Goal: Use online tool/utility: Use online tool/utility

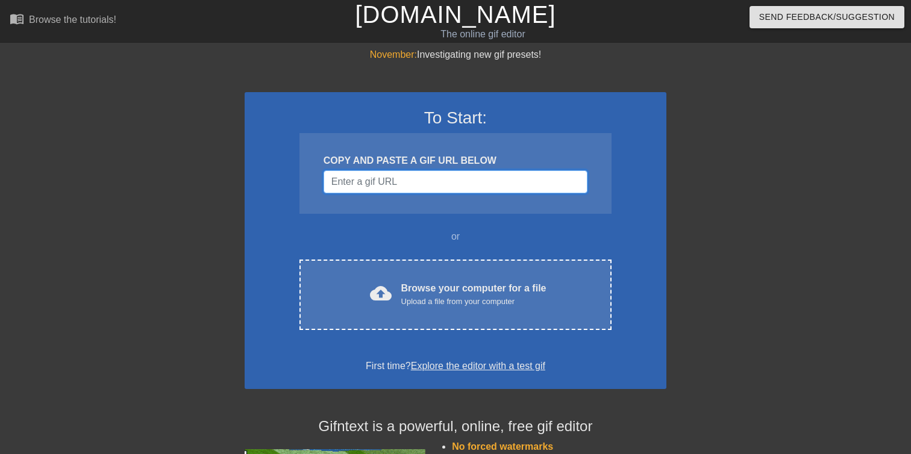
click at [458, 179] on input "Username" at bounding box center [455, 181] width 264 height 23
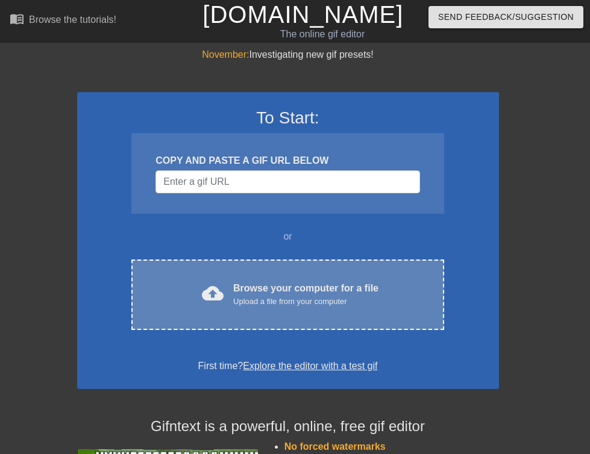
click at [273, 296] on div "Upload a file from your computer" at bounding box center [305, 302] width 145 height 12
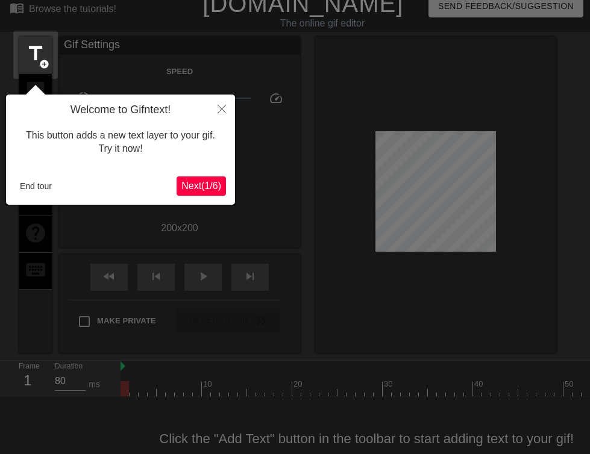
scroll to position [30, 0]
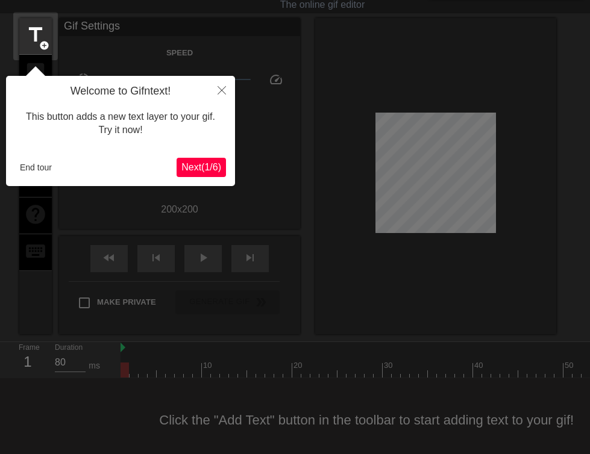
click at [203, 172] on span "Next ( 1 / 6 )" at bounding box center [201, 167] width 40 height 10
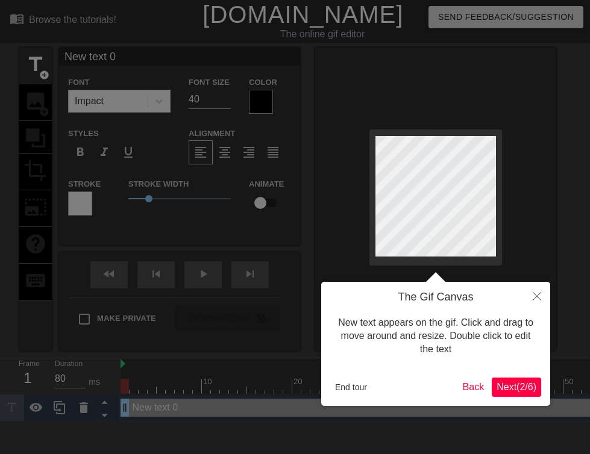
click at [531, 393] on button "Next ( 2 / 6 )" at bounding box center [515, 387] width 49 height 19
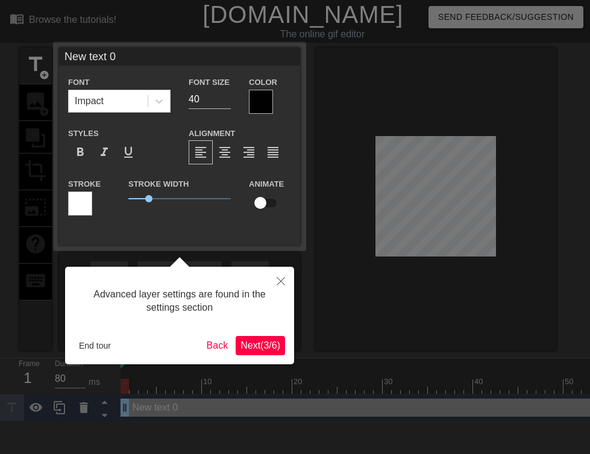
click at [266, 347] on span "Next ( 3 / 6 )" at bounding box center [260, 345] width 40 height 10
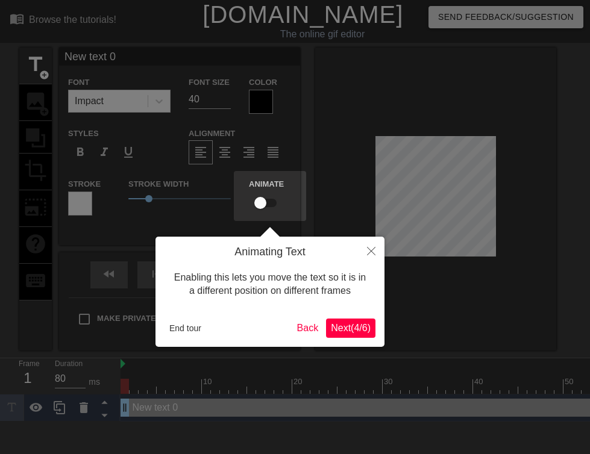
click at [352, 320] on button "Next ( 4 / 6 )" at bounding box center [350, 328] width 49 height 19
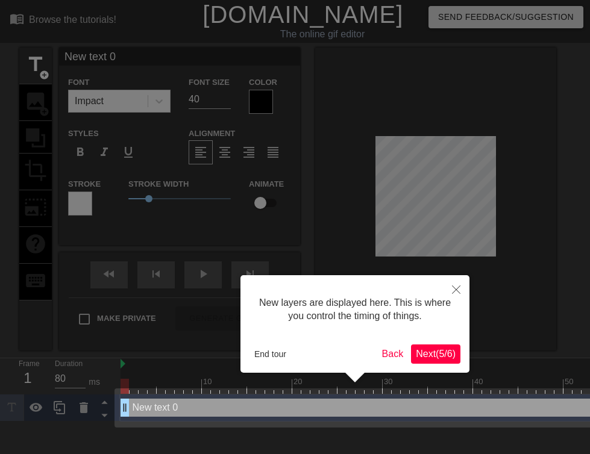
click at [435, 346] on button "Next ( 5 / 6 )" at bounding box center [435, 354] width 49 height 19
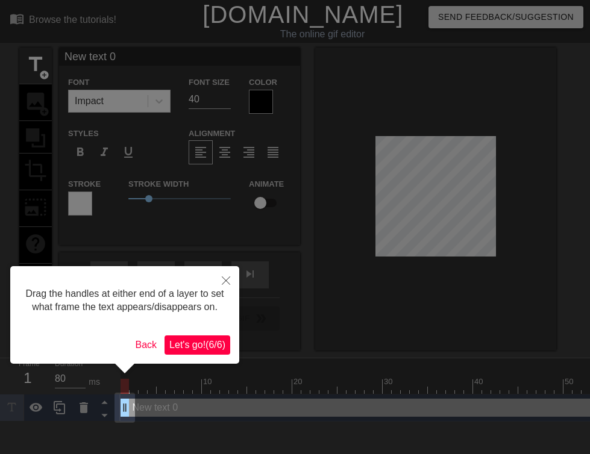
click at [204, 350] on span "Let's go! ( 6 / 6 )" at bounding box center [197, 345] width 56 height 10
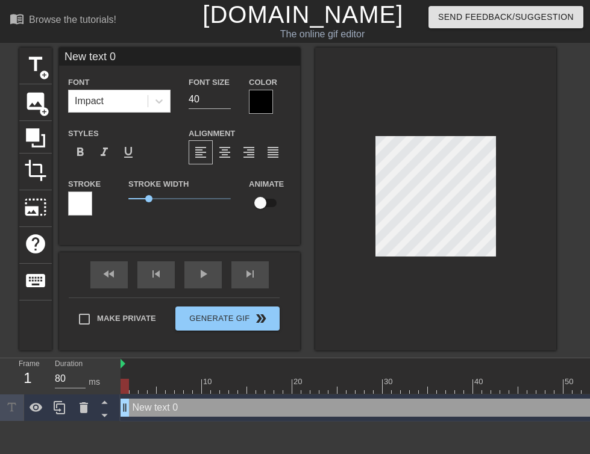
scroll to position [0, 1]
type input "T"
type textarea "T"
type input "TI"
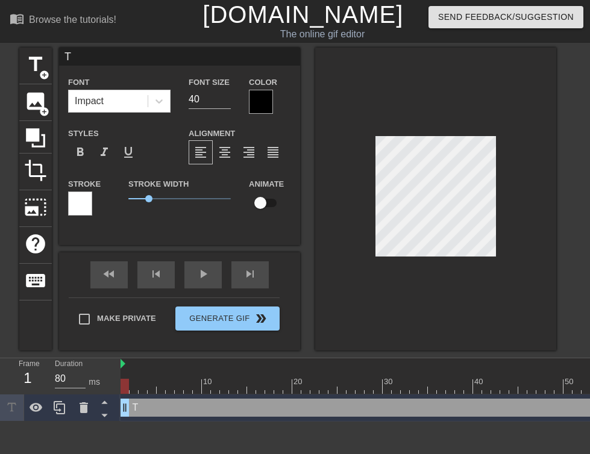
type textarea "TI"
type input "TID"
type textarea "TID"
type input "TI"
type textarea "TI"
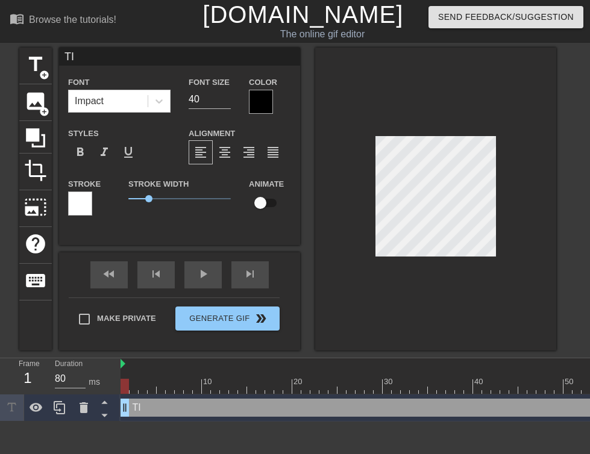
type input "TIF"
type textarea "TIF"
type input "TIFs"
type textarea "TIFs"
click at [272, 94] on div at bounding box center [261, 102] width 24 height 24
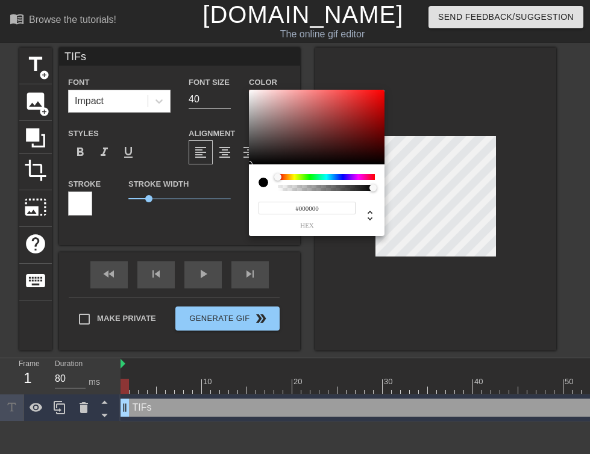
type input "0"
drag, startPoint x: 373, startPoint y: 189, endPoint x: 262, endPoint y: 203, distance: 111.8
click at [262, 203] on div "0 r 0 g 0 b 0 a" at bounding box center [317, 200] width 136 height 72
type input "1"
drag, startPoint x: 278, startPoint y: 187, endPoint x: 388, endPoint y: 187, distance: 110.2
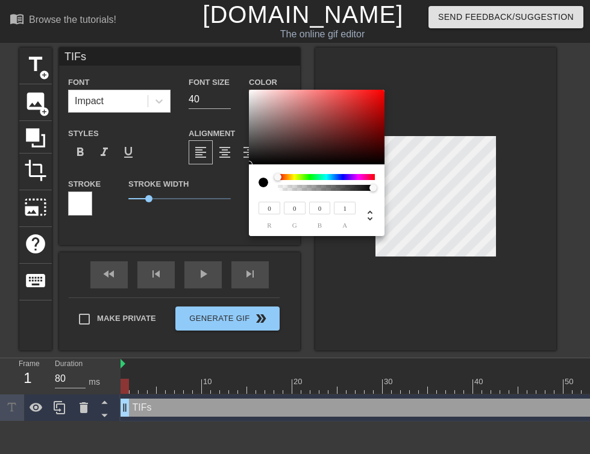
click at [387, 187] on div "0 r 0 g 0 b 1 a" at bounding box center [295, 227] width 590 height 454
click at [299, 172] on div "0 r 0 g 0 b 1 a" at bounding box center [317, 200] width 136 height 72
click at [296, 173] on div "0 r 0 g 0 b 1 a" at bounding box center [317, 200] width 136 height 72
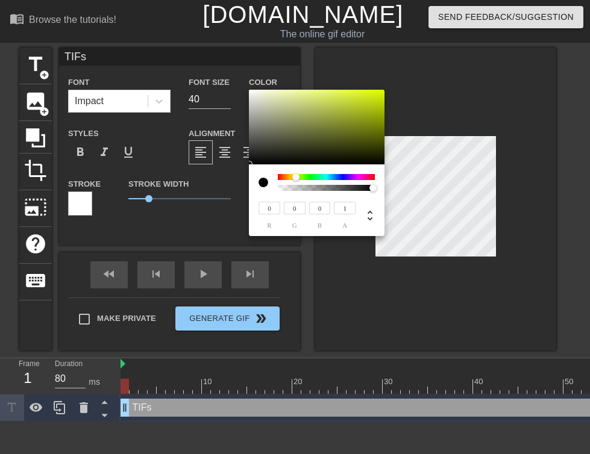
click at [296, 174] on div at bounding box center [326, 177] width 97 height 6
click at [295, 178] on div at bounding box center [295, 176] width 7 height 7
click at [326, 170] on div "0 r 0 g 0 b 1 a" at bounding box center [317, 200] width 136 height 72
click at [328, 177] on div at bounding box center [326, 177] width 97 height 6
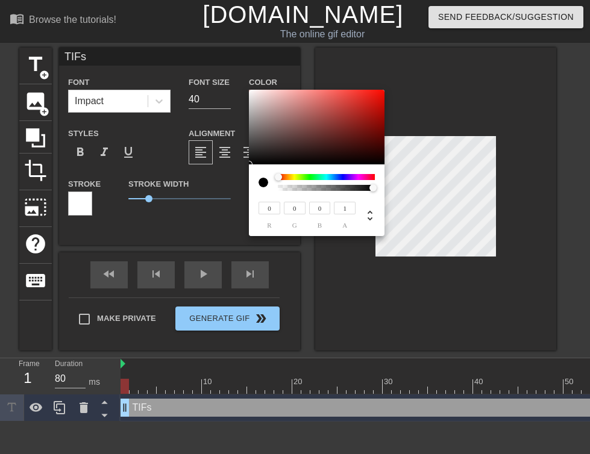
drag, startPoint x: 329, startPoint y: 177, endPoint x: 263, endPoint y: 181, distance: 66.4
click at [263, 181] on div at bounding box center [316, 182] width 116 height 17
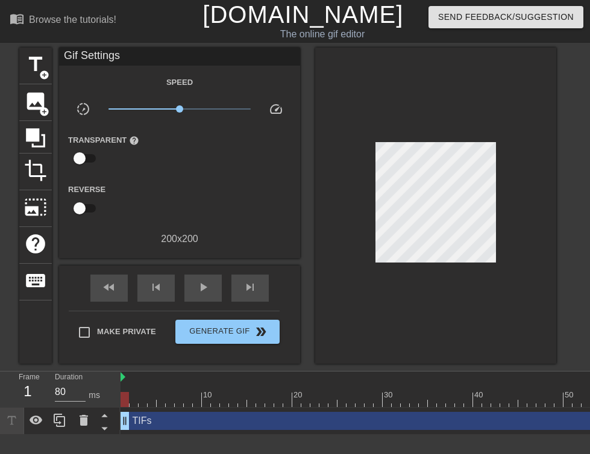
click at [27, 326] on div "title add_circle image add_circle crop photo_size_select_large help keyboard" at bounding box center [35, 206] width 33 height 316
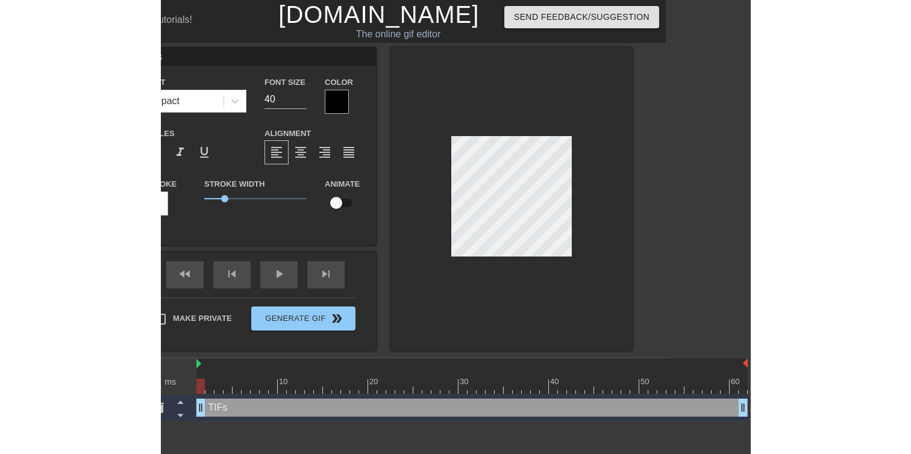
scroll to position [0, 9]
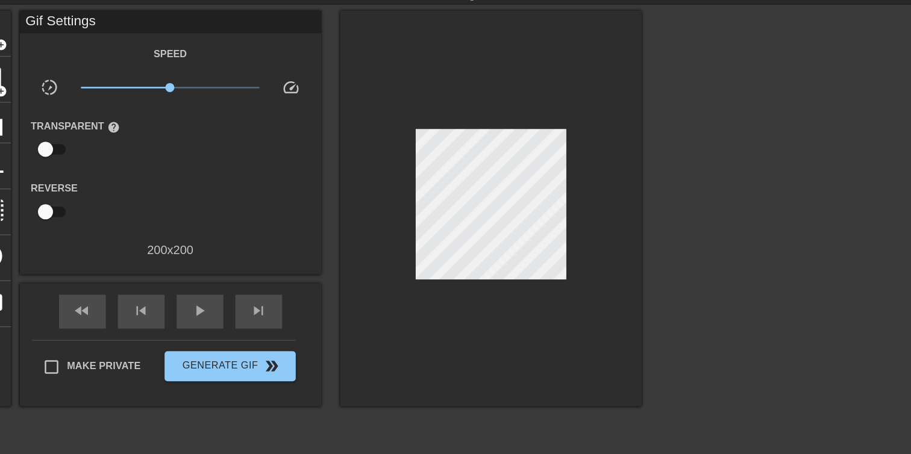
click at [598, 214] on div at bounding box center [496, 206] width 241 height 316
click at [660, 195] on div at bounding box center [722, 228] width 181 height 361
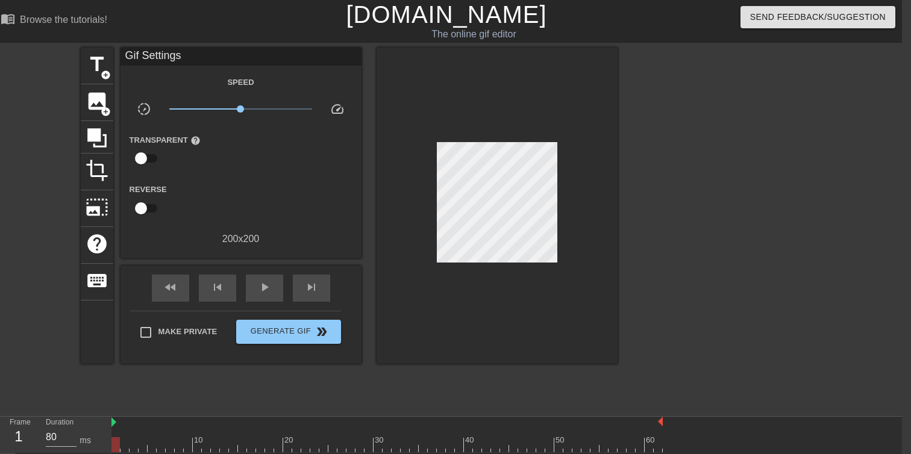
scroll to position [0, 0]
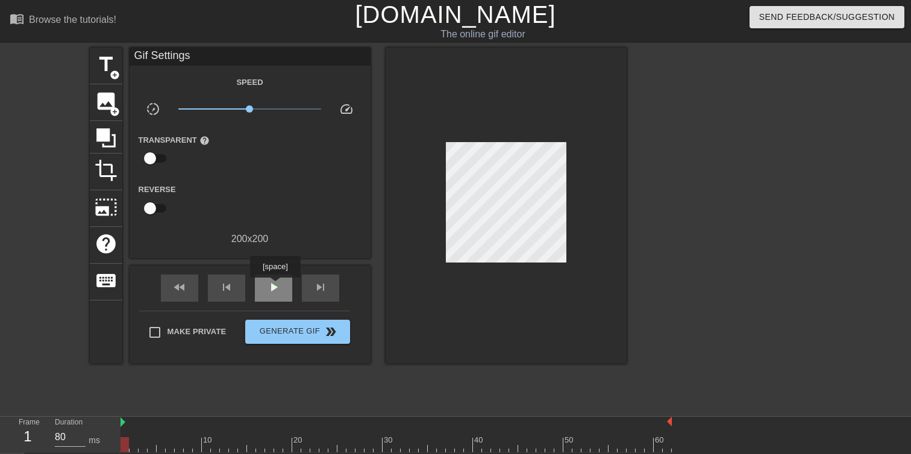
click at [276, 286] on span "play_arrow" at bounding box center [273, 287] width 14 height 14
click at [276, 285] on span "pause" at bounding box center [273, 287] width 14 height 14
drag, startPoint x: 213, startPoint y: 444, endPoint x: 115, endPoint y: 454, distance: 98.0
click at [115, 454] on div "Frame 1 Duration 80 ms 10 20 30 40 50 60 TIFs drag_handle drag_handle" at bounding box center [455, 448] width 911 height 63
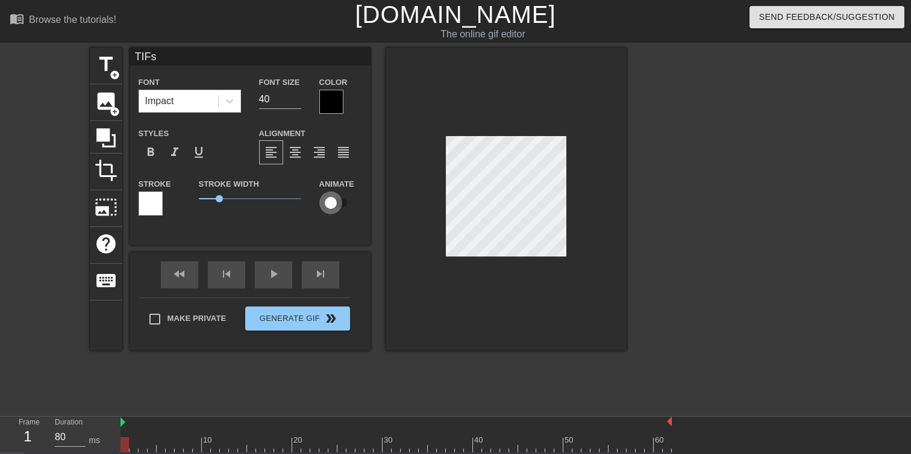
click at [336, 202] on input "checkbox" at bounding box center [330, 203] width 69 height 23
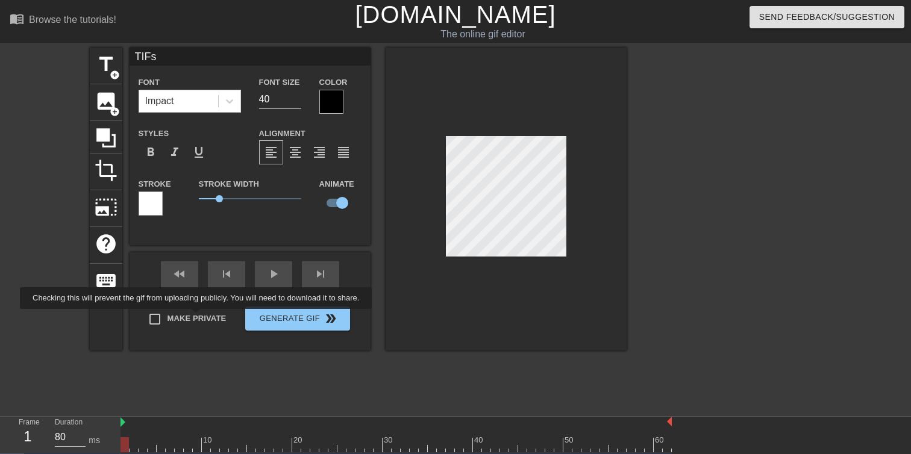
click at [308, 192] on input "checkbox" at bounding box center [342, 203] width 69 height 23
click at [296, 192] on input "checkbox" at bounding box center [330, 203] width 69 height 23
checkbox input "true"
drag, startPoint x: 126, startPoint y: 444, endPoint x: 91, endPoint y: 453, distance: 35.9
click at [91, 453] on div "Frame 1 Duration 80 ms 10 20 30 40 50 60 TIFs drag_handle drag_handle lens" at bounding box center [455, 448] width 911 height 63
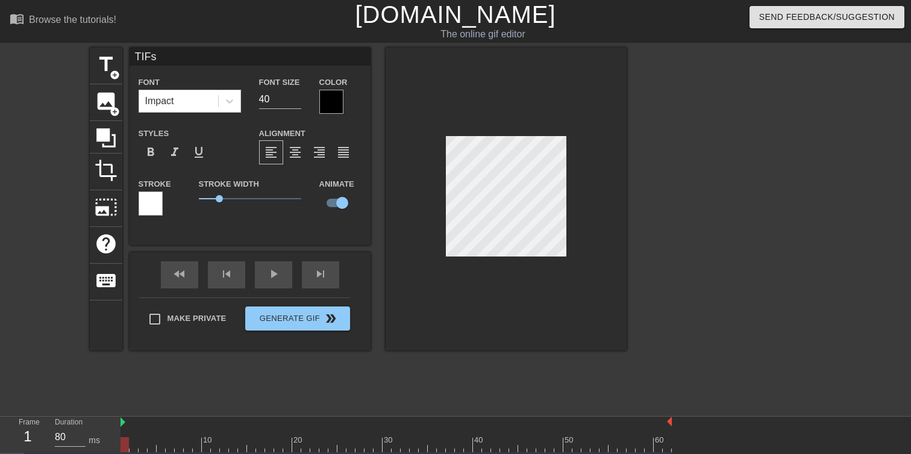
click at [25, 435] on div "1" at bounding box center [28, 437] width 18 height 22
click at [133, 442] on div at bounding box center [395, 444] width 551 height 15
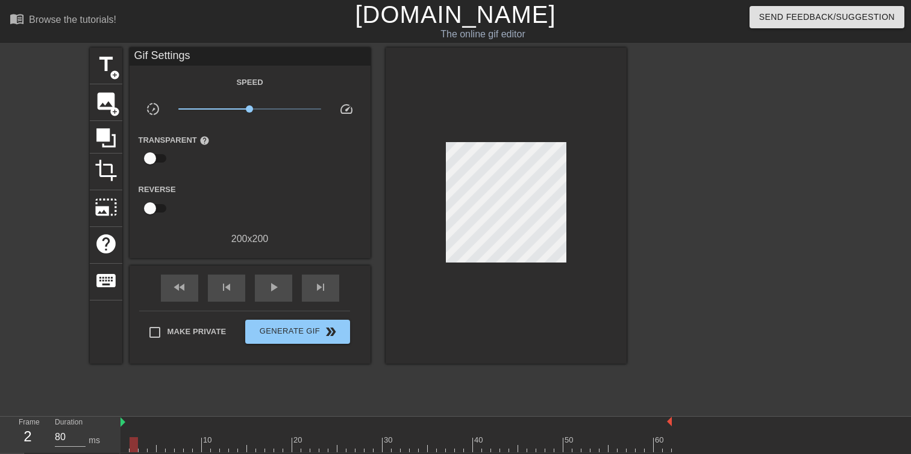
click at [600, 178] on div at bounding box center [505, 206] width 241 height 316
click at [144, 446] on div at bounding box center [395, 444] width 551 height 15
click at [153, 446] on div at bounding box center [395, 444] width 551 height 15
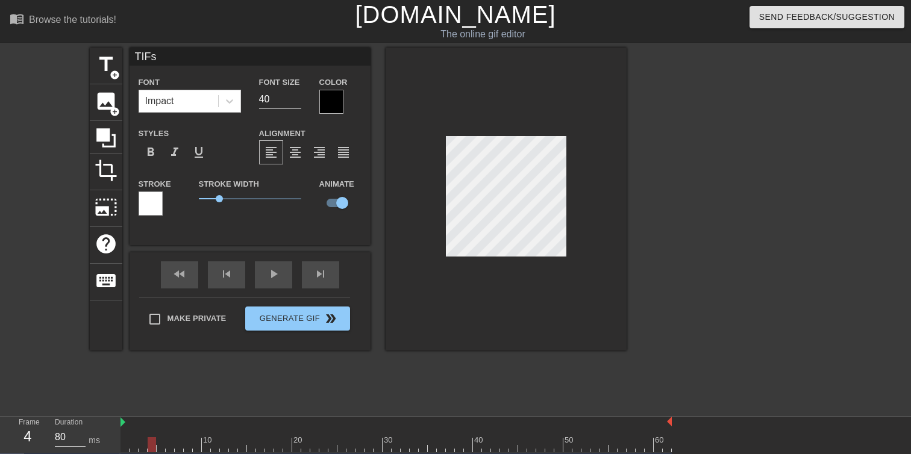
click at [163, 441] on div at bounding box center [395, 444] width 551 height 15
click at [171, 444] on div at bounding box center [395, 444] width 551 height 15
click at [178, 447] on div at bounding box center [395, 444] width 551 height 15
click at [185, 450] on div at bounding box center [395, 444] width 551 height 15
click at [196, 445] on div at bounding box center [395, 444] width 551 height 15
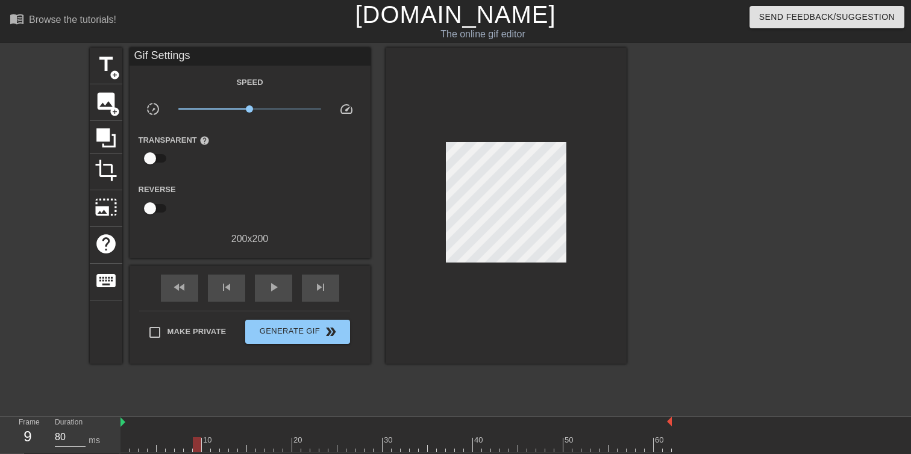
click at [674, 167] on div at bounding box center [731, 228] width 181 height 361
click at [207, 443] on div at bounding box center [395, 444] width 551 height 15
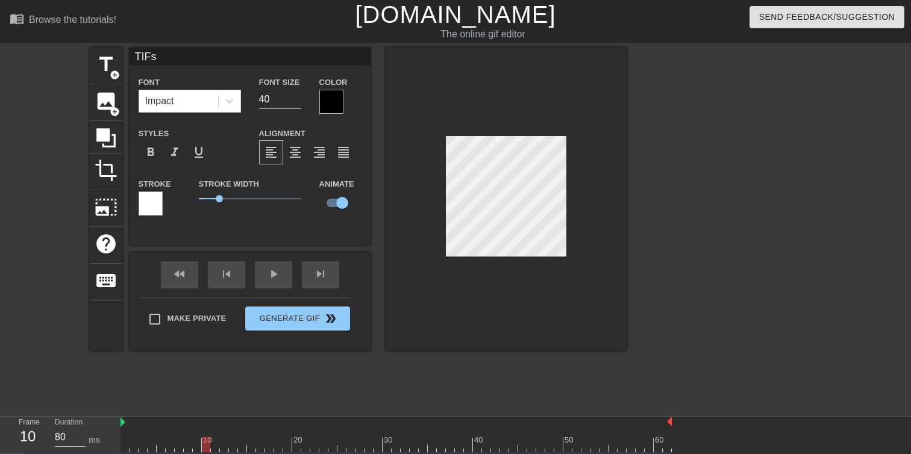
click at [217, 447] on div at bounding box center [395, 444] width 551 height 15
click at [223, 447] on div at bounding box center [395, 444] width 551 height 15
click at [598, 304] on div at bounding box center [505, 199] width 241 height 303
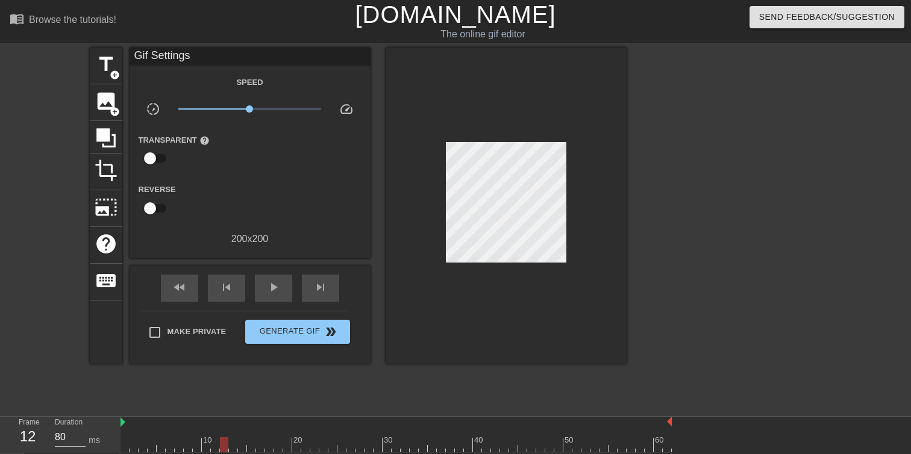
click at [232, 449] on div at bounding box center [395, 444] width 551 height 15
click at [245, 445] on div at bounding box center [395, 444] width 551 height 15
click at [252, 451] on div at bounding box center [395, 444] width 551 height 15
click at [261, 450] on div at bounding box center [395, 444] width 551 height 15
click at [271, 451] on div at bounding box center [395, 444] width 551 height 15
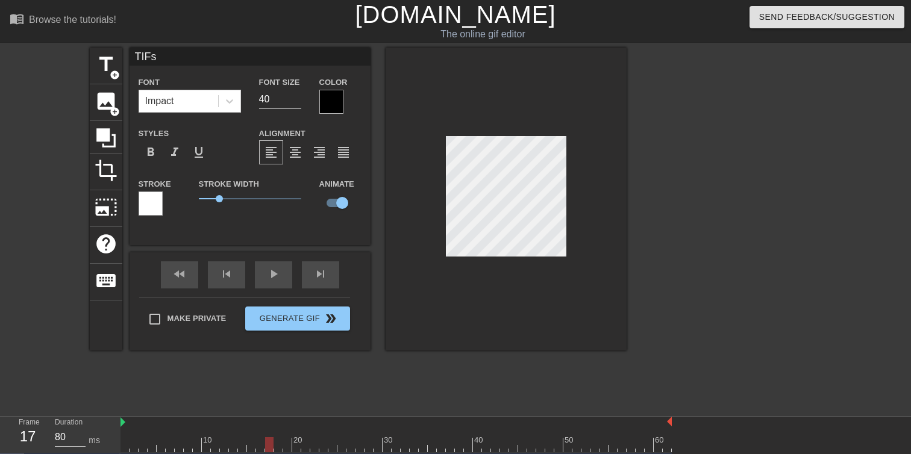
click at [278, 444] on div at bounding box center [395, 444] width 551 height 15
click at [285, 449] on div at bounding box center [395, 444] width 551 height 15
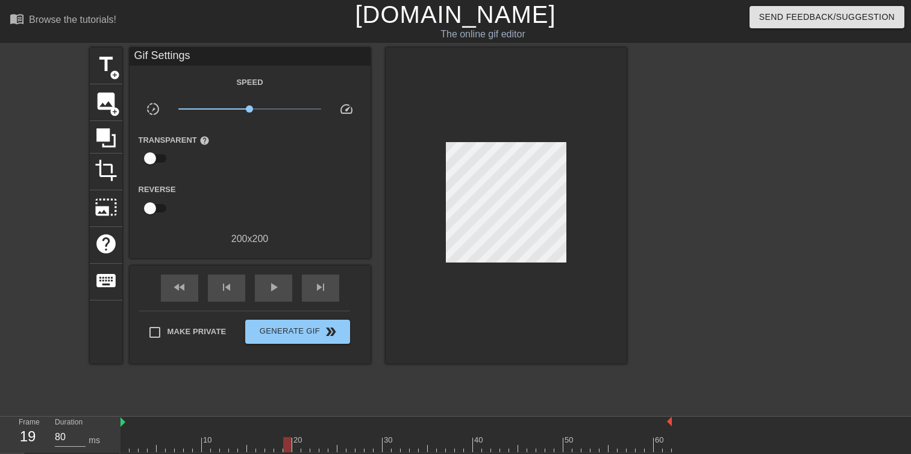
click at [612, 175] on div at bounding box center [505, 206] width 241 height 316
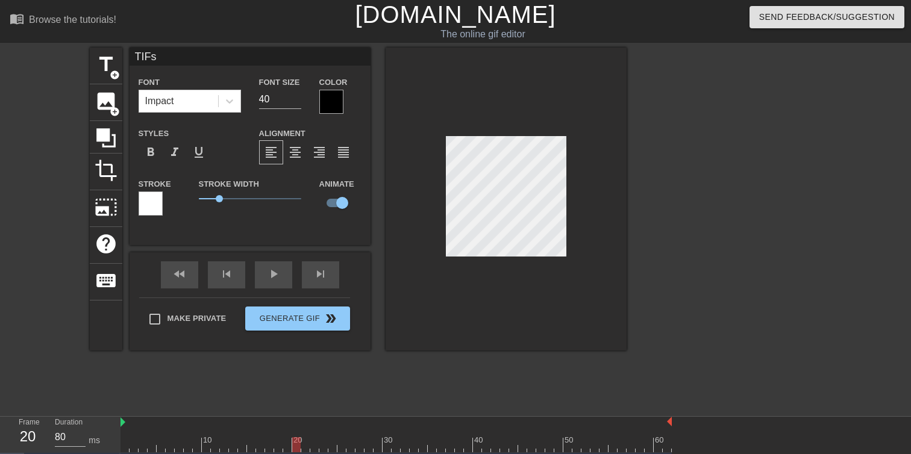
click at [298, 449] on div at bounding box center [395, 444] width 551 height 15
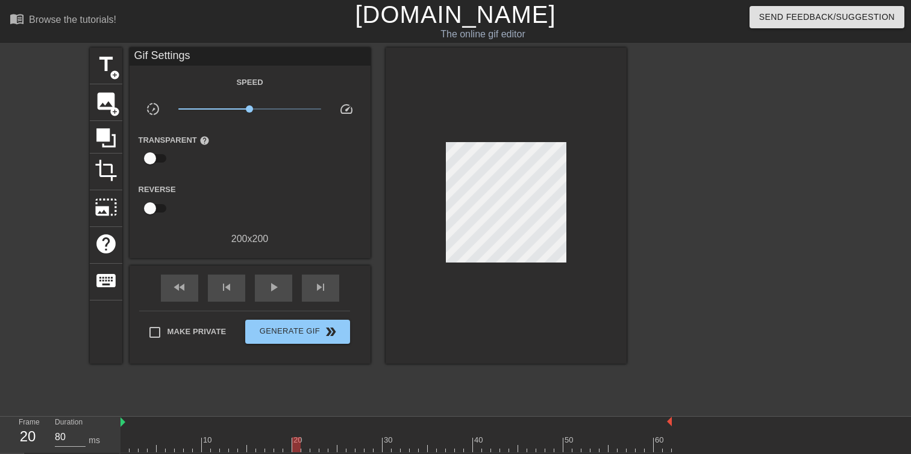
click at [626, 162] on div "title add_circle image add_circle crop photo_size_select_large help keyboard Gi…" at bounding box center [455, 228] width 911 height 361
click at [691, 212] on div at bounding box center [731, 228] width 181 height 361
click at [305, 441] on div at bounding box center [395, 444] width 551 height 15
click at [314, 449] on div at bounding box center [395, 444] width 551 height 15
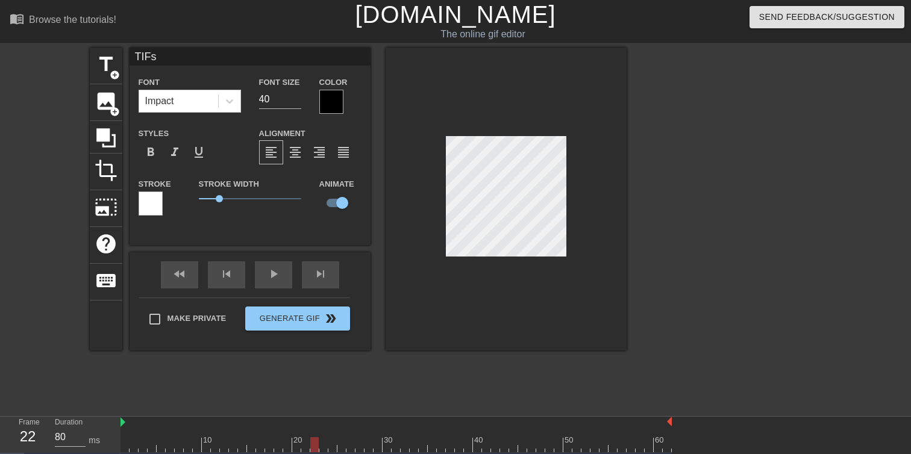
click at [682, 197] on div at bounding box center [731, 228] width 181 height 361
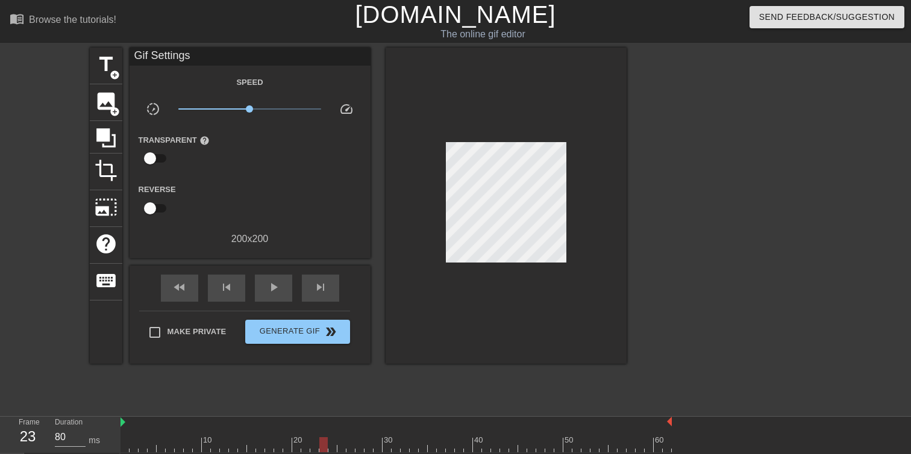
click at [325, 442] on div at bounding box center [395, 444] width 551 height 15
click at [333, 444] on div at bounding box center [395, 444] width 551 height 15
click at [343, 448] on div at bounding box center [395, 444] width 551 height 15
click at [351, 443] on div at bounding box center [395, 444] width 551 height 15
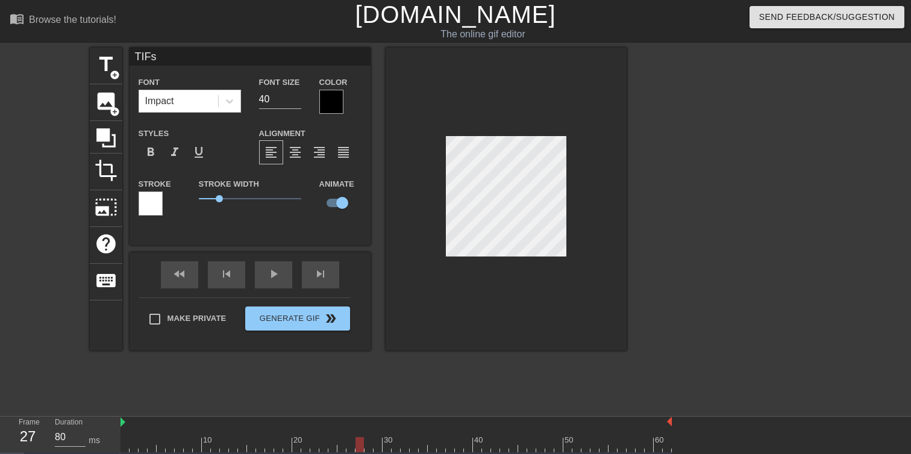
click at [359, 441] on div at bounding box center [395, 444] width 551 height 15
click at [368, 446] on div at bounding box center [395, 444] width 551 height 15
click at [378, 443] on div at bounding box center [395, 444] width 551 height 15
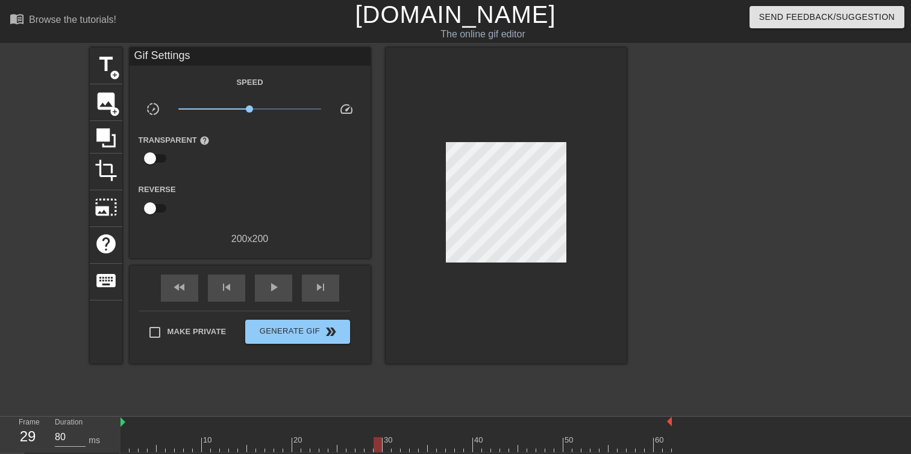
click at [652, 178] on div at bounding box center [731, 228] width 181 height 361
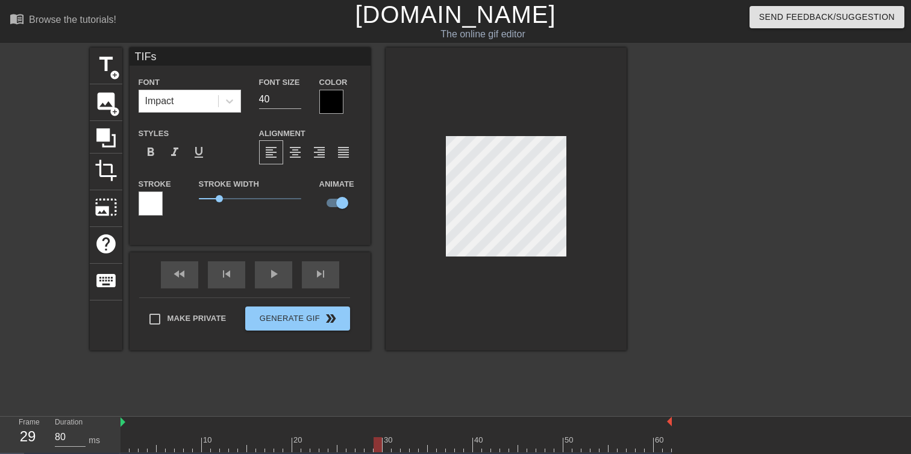
click at [387, 446] on div at bounding box center [395, 444] width 551 height 15
click at [394, 449] on div at bounding box center [395, 444] width 551 height 15
click at [663, 210] on div at bounding box center [731, 228] width 181 height 361
click at [404, 447] on div at bounding box center [395, 444] width 551 height 15
click at [729, 236] on div at bounding box center [731, 228] width 181 height 361
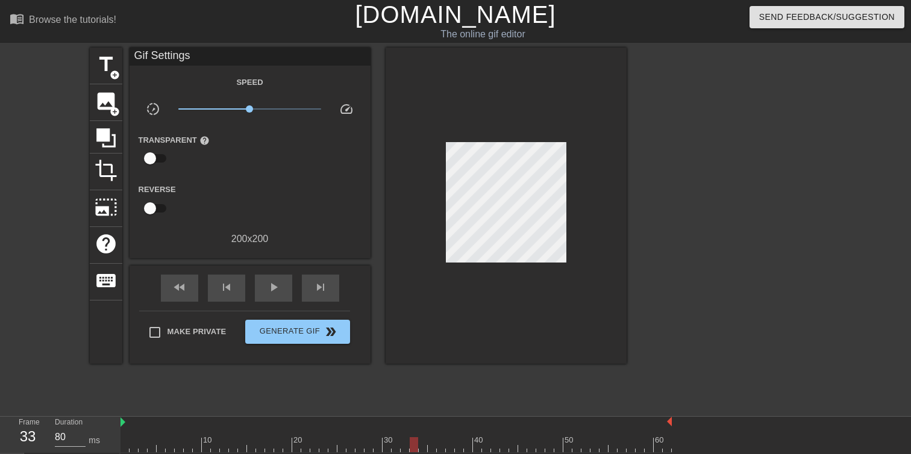
click at [414, 447] on div at bounding box center [395, 444] width 551 height 15
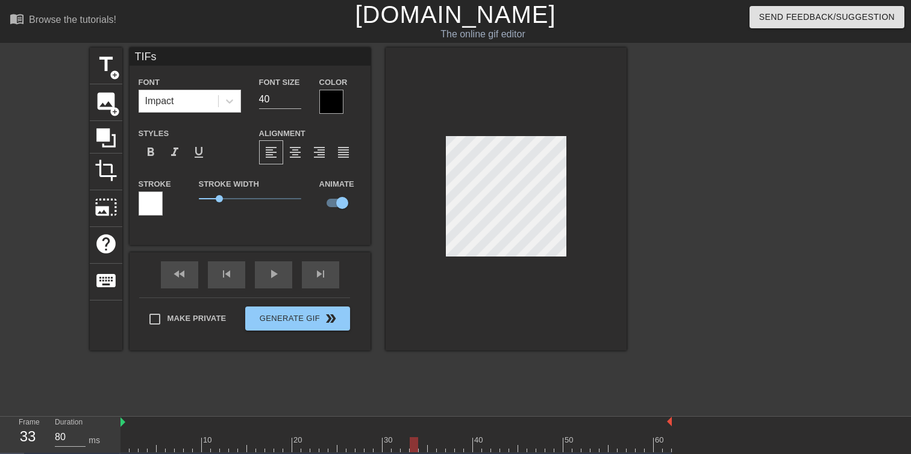
click at [694, 239] on div at bounding box center [731, 228] width 181 height 361
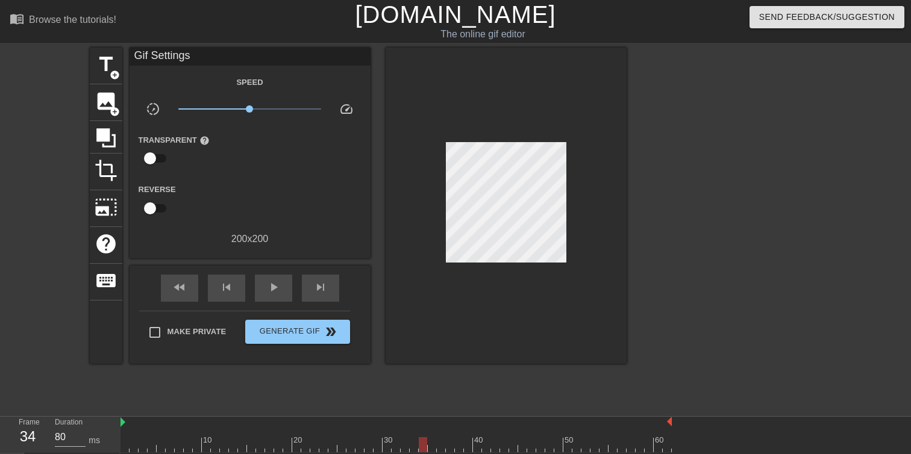
click at [421, 444] on div at bounding box center [395, 444] width 551 height 15
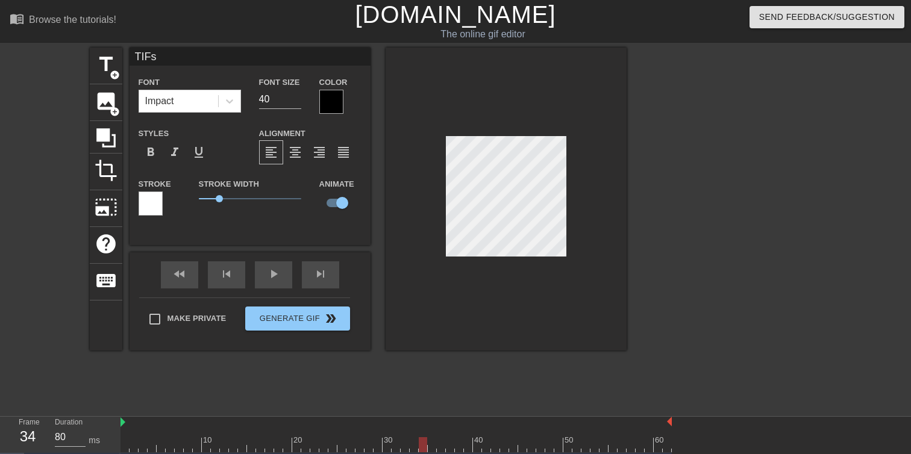
click at [630, 208] on div "title add_circle image add_circle crop photo_size_select_large help keyboard TI…" at bounding box center [455, 228] width 911 height 361
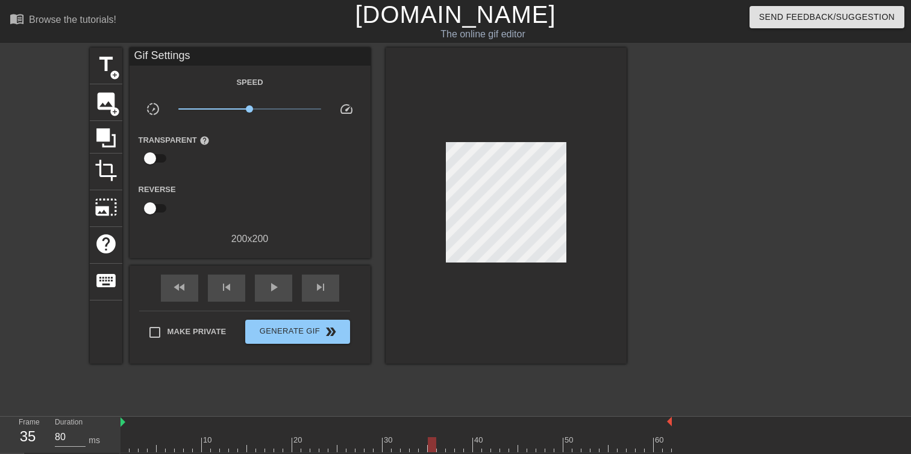
click at [432, 447] on div at bounding box center [395, 444] width 551 height 15
click at [423, 445] on div at bounding box center [395, 444] width 551 height 15
click at [438, 444] on div at bounding box center [395, 444] width 551 height 15
click at [367, 444] on div at bounding box center [395, 444] width 551 height 15
click at [330, 439] on div at bounding box center [395, 444] width 551 height 15
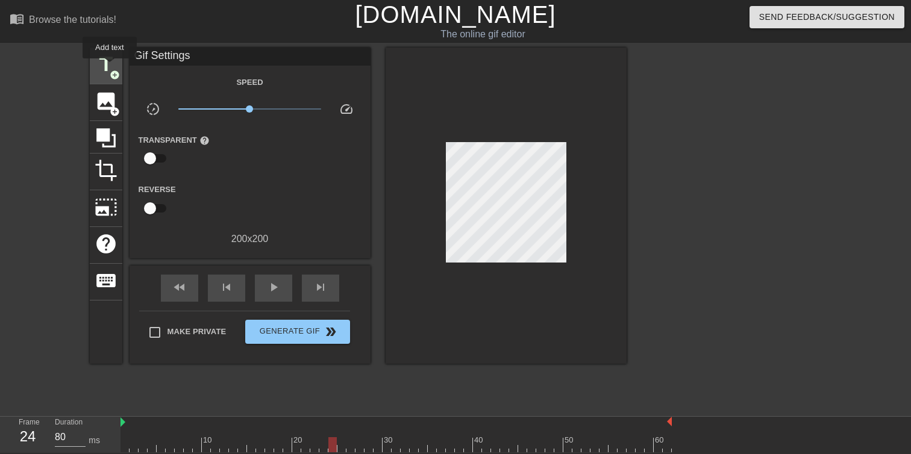
click at [110, 67] on span "title" at bounding box center [106, 64] width 23 height 23
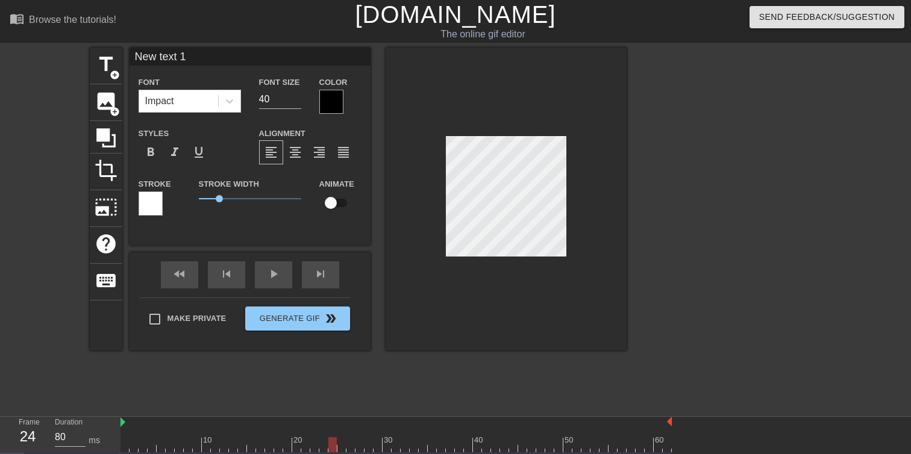
scroll to position [0, 2]
type textarea "T"
type input "TI"
type textarea "TIF"
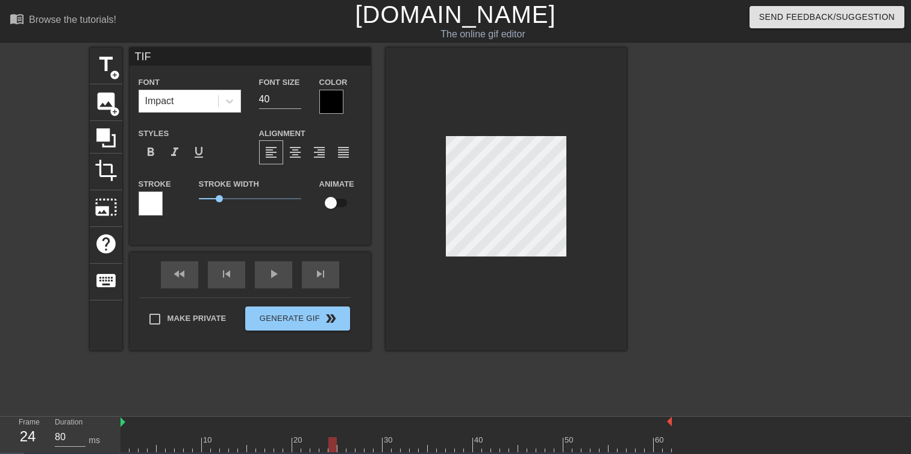
type input "TIFs"
type textarea "TIFs"
click at [125, 444] on div at bounding box center [395, 444] width 551 height 15
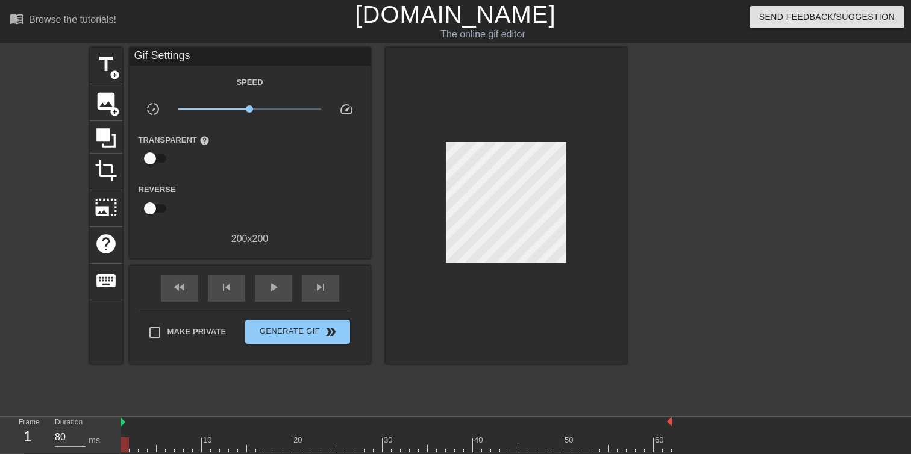
click at [122, 445] on div at bounding box center [124, 444] width 8 height 15
click at [193, 445] on div at bounding box center [395, 444] width 551 height 15
drag, startPoint x: 290, startPoint y: 429, endPoint x: 308, endPoint y: 429, distance: 18.1
click at [290, 429] on div at bounding box center [287, 436] width 9 height 15
click at [391, 429] on div "30" at bounding box center [386, 436] width 9 height 15
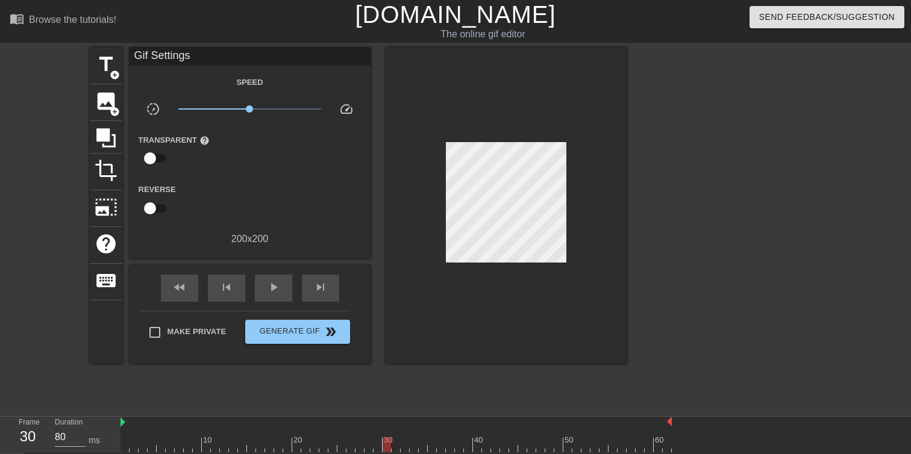
click at [373, 446] on div at bounding box center [395, 444] width 551 height 15
click at [350, 449] on div at bounding box center [395, 444] width 551 height 15
click at [317, 449] on div at bounding box center [395, 444] width 551 height 15
click at [287, 449] on div at bounding box center [395, 444] width 551 height 15
click at [337, 449] on div at bounding box center [395, 444] width 551 height 15
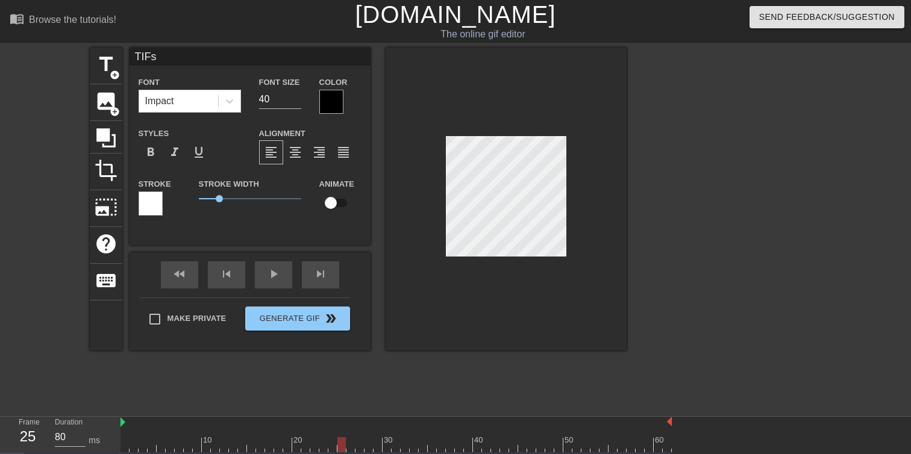
type input "TFs"
type textarea "TFs"
type input "TiFs"
type textarea "TiFs"
type input "TFs"
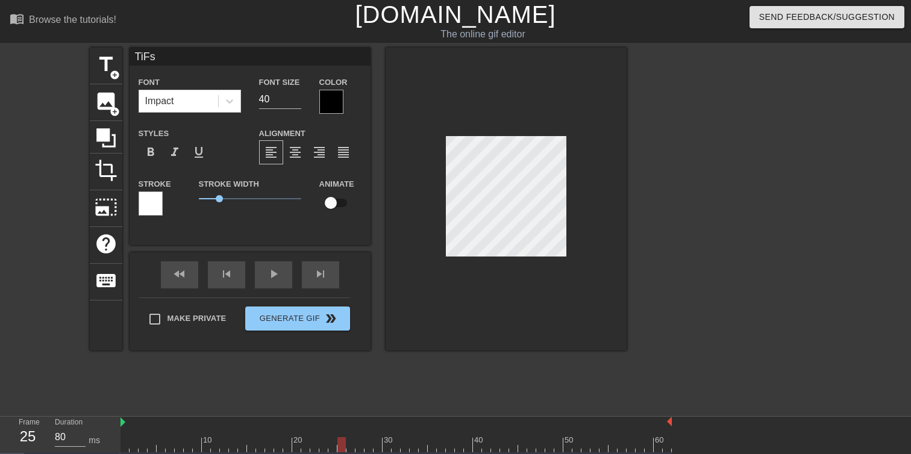
type textarea "TFs"
type input "Fs"
type textarea "Fs"
type input "T"
type textarea "TI"
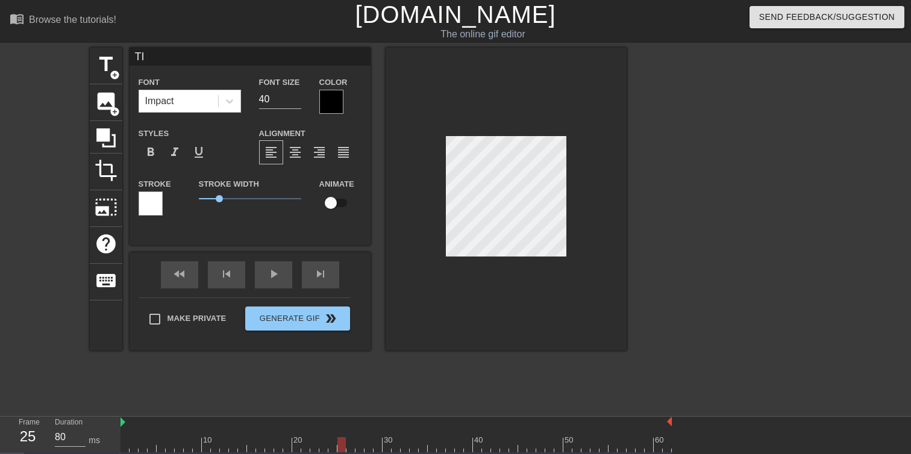
type input "TIF"
type textarea "TIF"
type input "TIFs"
type textarea "TIFs"
click at [122, 443] on div at bounding box center [395, 444] width 551 height 15
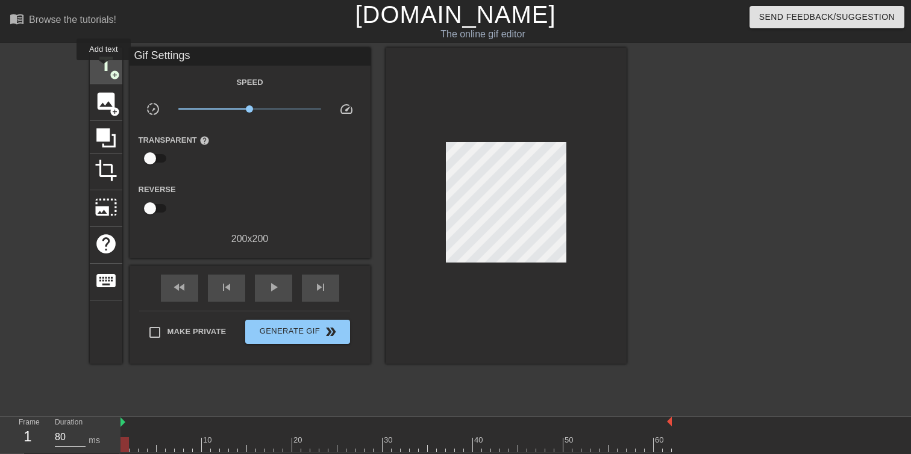
click at [104, 69] on span "title" at bounding box center [106, 64] width 23 height 23
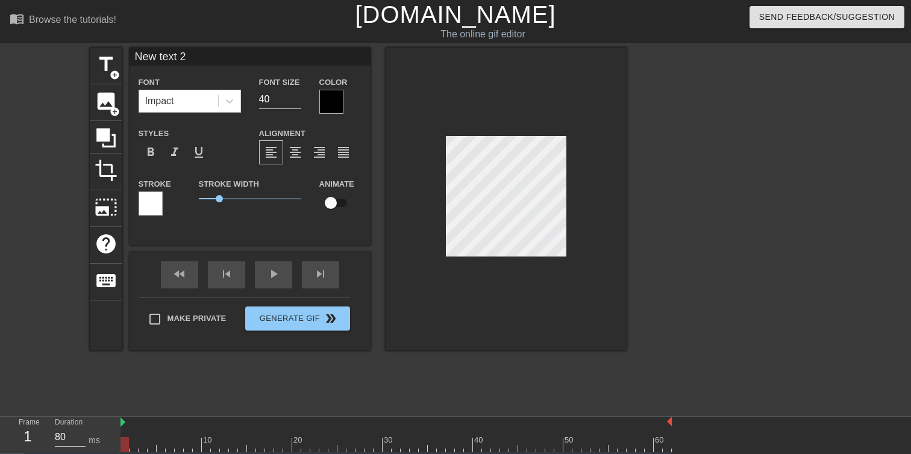
scroll to position [0, 2]
type textarea "T"
type input "TI"
type textarea "TI"
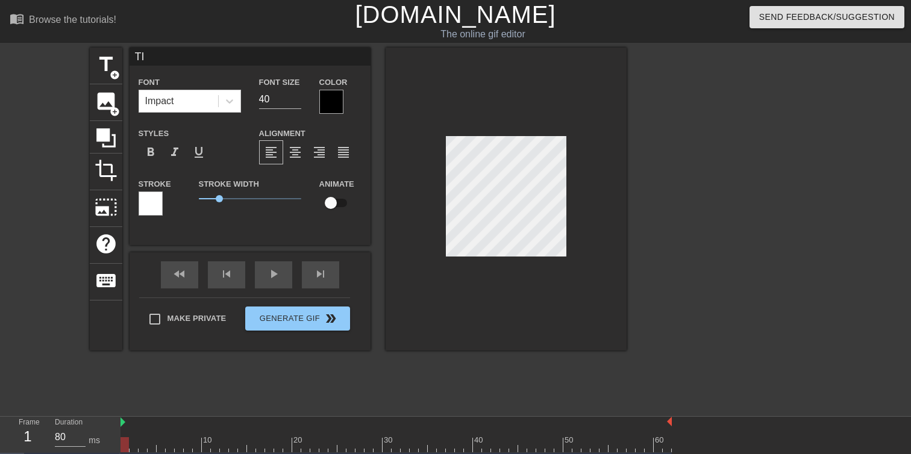
type input "TIF"
type textarea "TIF"
type input "TIFs"
type textarea "TIFs"
click at [647, 152] on div at bounding box center [731, 228] width 181 height 361
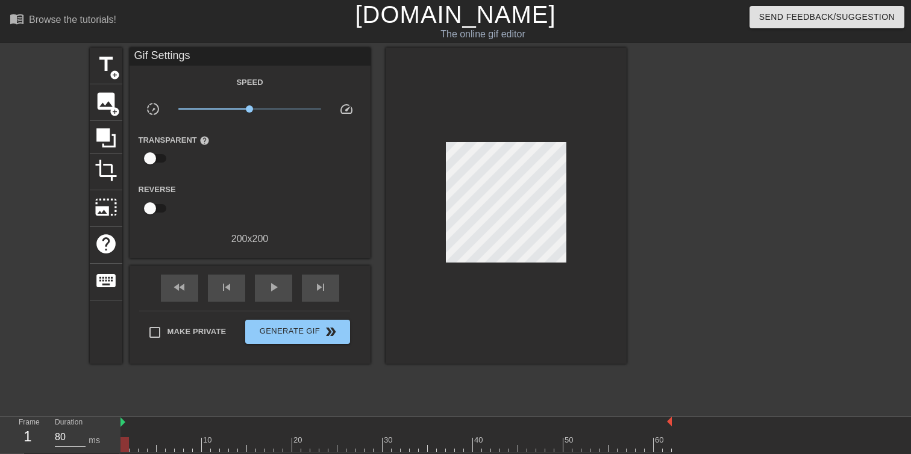
click at [655, 188] on div at bounding box center [731, 228] width 181 height 361
click at [687, 176] on div at bounding box center [731, 228] width 181 height 361
click at [132, 446] on div at bounding box center [395, 444] width 551 height 15
click at [143, 445] on div at bounding box center [395, 444] width 551 height 15
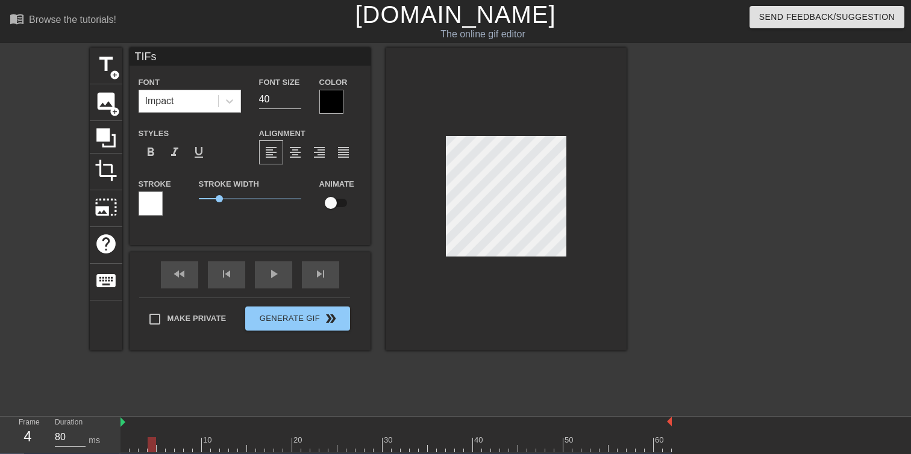
click at [150, 439] on div at bounding box center [395, 444] width 551 height 15
click at [162, 444] on div at bounding box center [395, 444] width 551 height 15
click at [170, 442] on div at bounding box center [395, 444] width 551 height 15
click at [178, 443] on div at bounding box center [395, 444] width 551 height 15
click at [187, 446] on div at bounding box center [395, 444] width 551 height 15
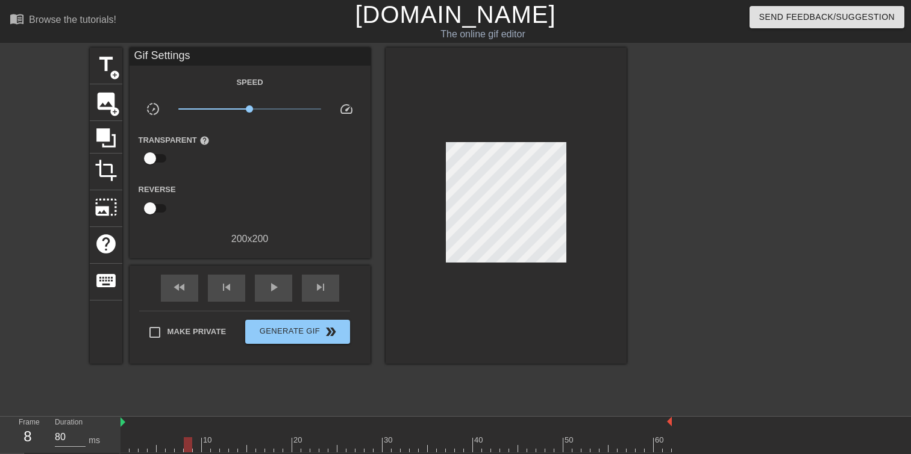
click at [765, 218] on div at bounding box center [731, 228] width 181 height 361
click at [196, 444] on div at bounding box center [395, 444] width 551 height 15
click at [208, 446] on div at bounding box center [395, 444] width 551 height 15
click at [216, 447] on div at bounding box center [395, 444] width 551 height 15
click at [223, 447] on div at bounding box center [395, 444] width 551 height 15
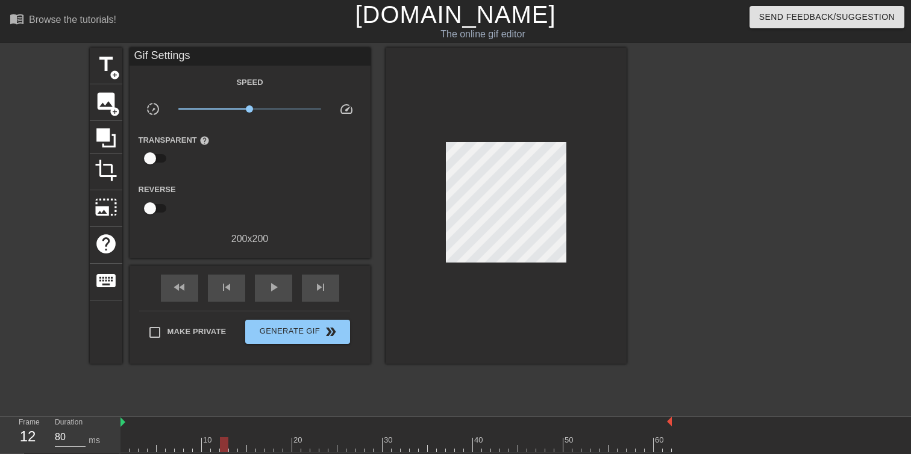
click at [233, 446] on div at bounding box center [395, 444] width 551 height 15
click at [240, 446] on div at bounding box center [395, 444] width 551 height 15
click at [252, 446] on div at bounding box center [395, 444] width 551 height 15
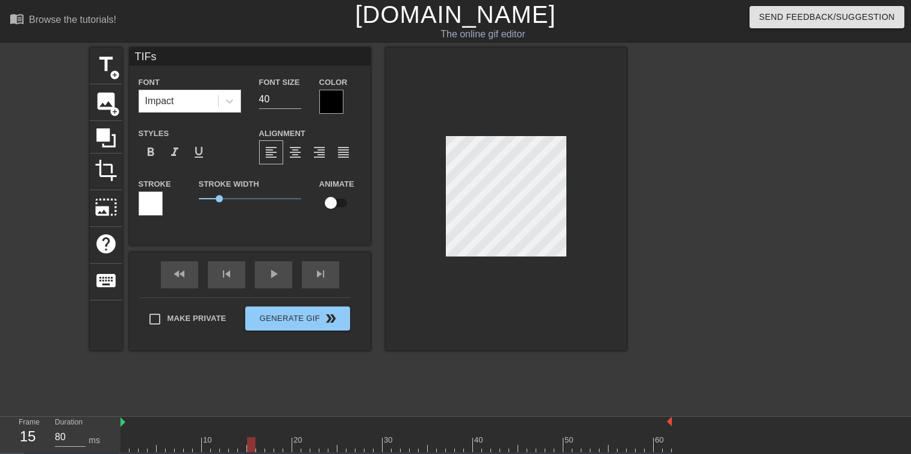
click at [260, 441] on div at bounding box center [395, 444] width 551 height 15
click at [695, 167] on div at bounding box center [731, 228] width 181 height 361
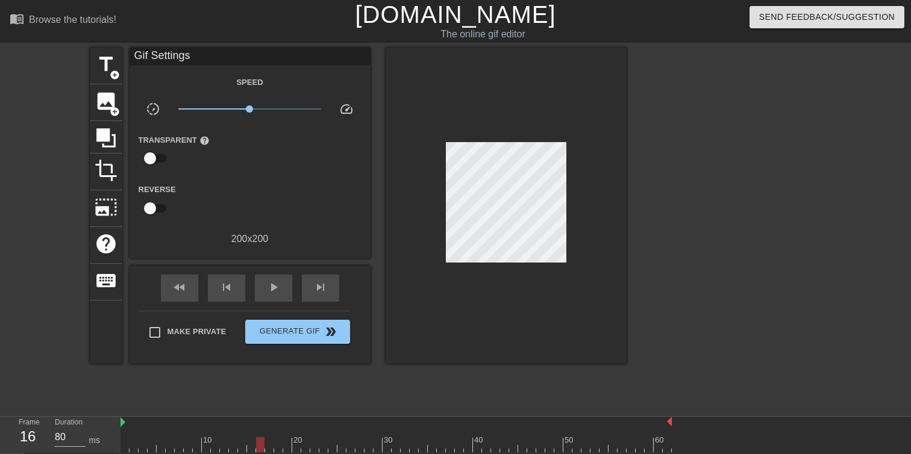
click at [270, 441] on div at bounding box center [395, 444] width 551 height 15
click at [276, 447] on div at bounding box center [395, 444] width 551 height 15
click at [285, 446] on div at bounding box center [395, 444] width 551 height 15
click at [716, 202] on div at bounding box center [731, 228] width 181 height 361
click at [298, 441] on div at bounding box center [395, 444] width 551 height 15
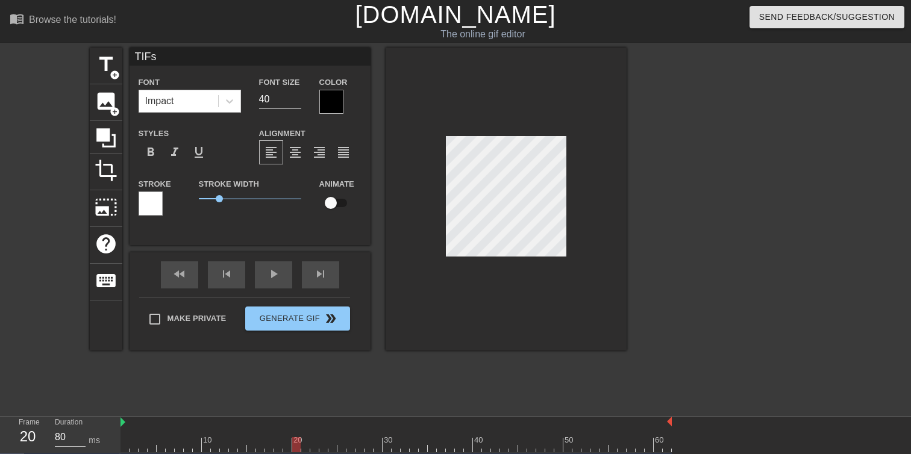
click at [304, 445] on div at bounding box center [395, 444] width 551 height 15
click at [316, 441] on div at bounding box center [395, 444] width 551 height 15
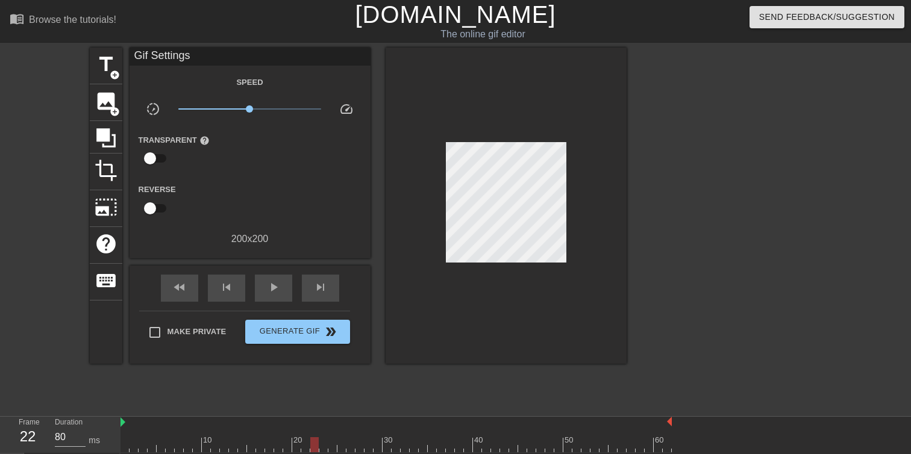
click at [675, 223] on div at bounding box center [731, 228] width 181 height 361
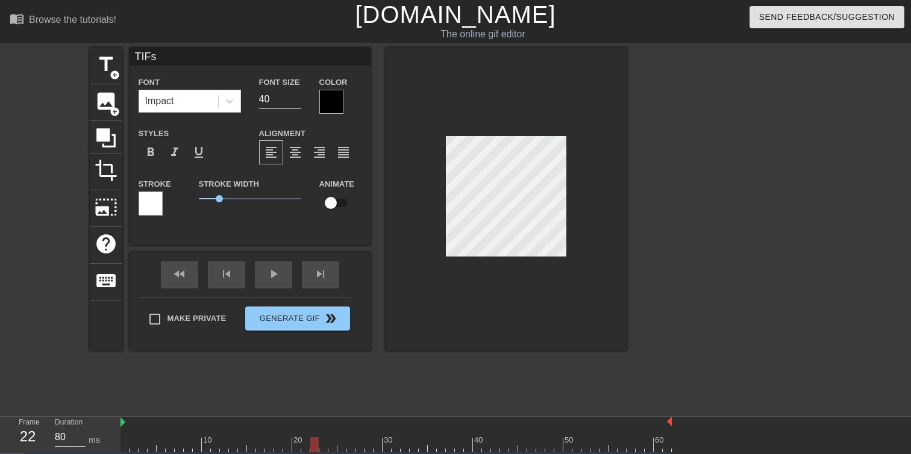
click at [717, 164] on div at bounding box center [731, 228] width 181 height 361
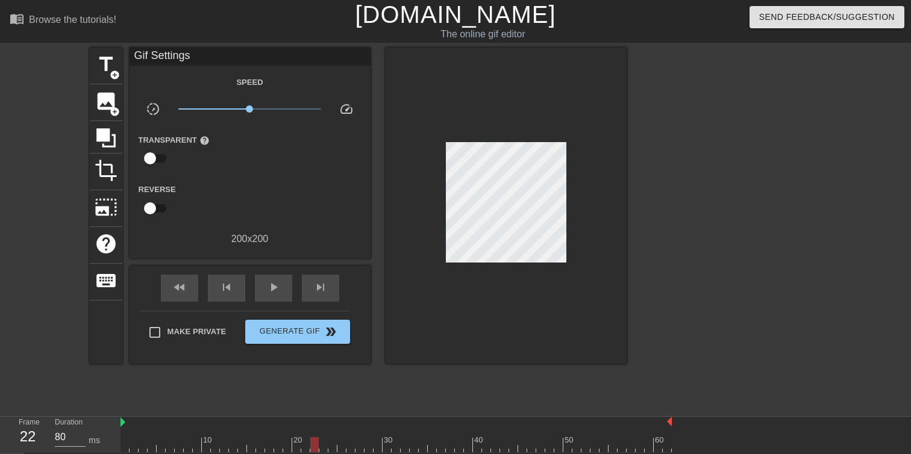
click at [322, 443] on div at bounding box center [395, 444] width 551 height 15
click at [332, 441] on div at bounding box center [395, 444] width 551 height 15
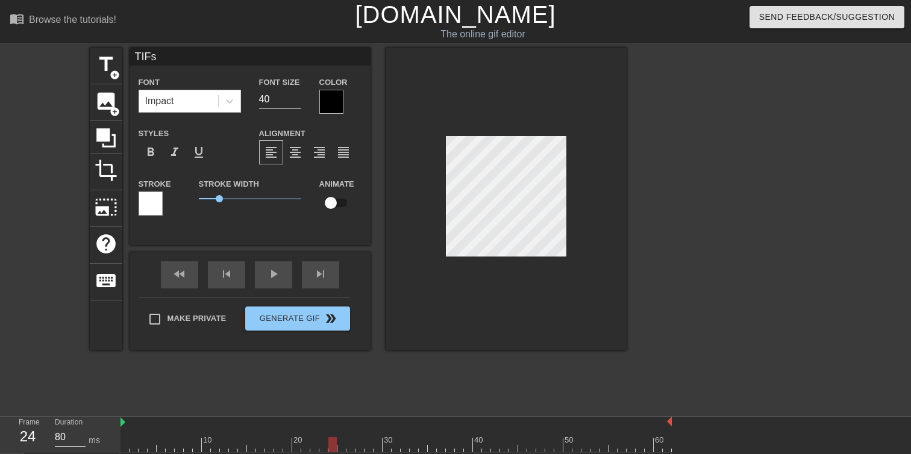
type textarea "P"
type input "PI"
type textarea "PI"
type input "PIL"
type textarea "PIL"
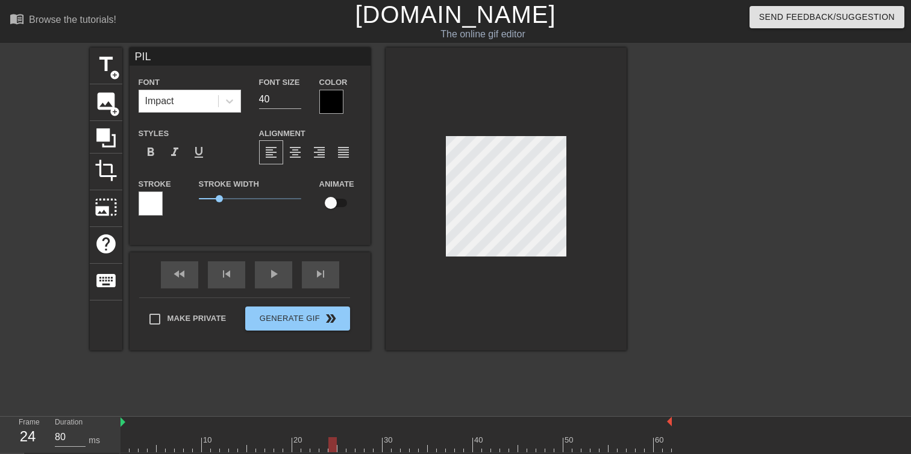
type input "PILS"
type textarea "PILS"
type input "PILSE"
type textarea "PILSE"
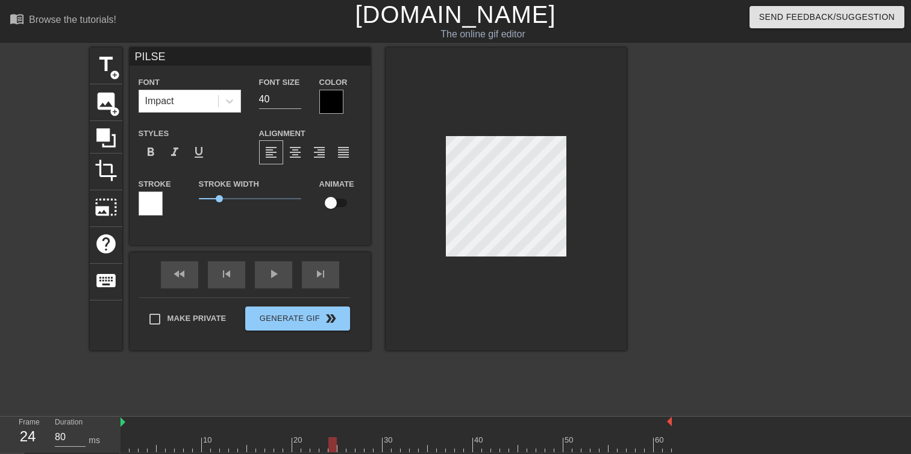
type input "PILSEN"
type textarea "PILSEN"
click at [329, 99] on div at bounding box center [331, 102] width 24 height 24
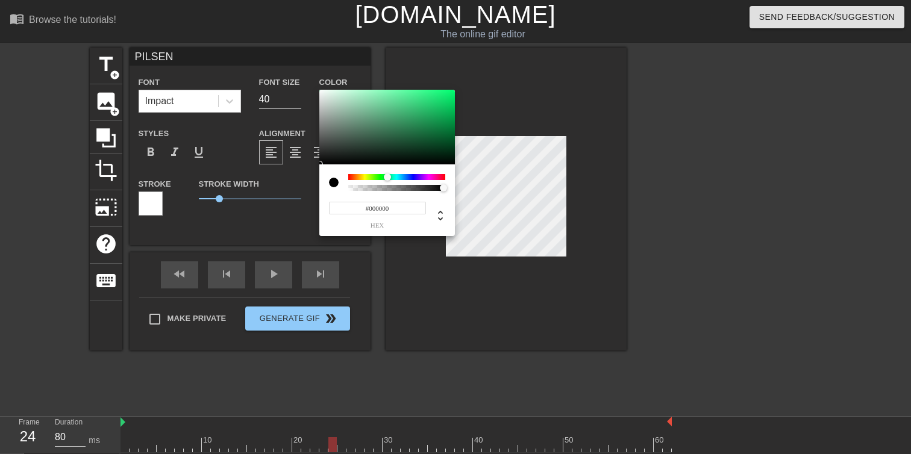
click at [387, 179] on div at bounding box center [396, 177] width 97 height 6
click at [387, 179] on div at bounding box center [387, 176] width 7 height 7
click at [324, 181] on div "#000000 hex" at bounding box center [387, 200] width 136 height 72
click at [328, 181] on div "#000000 hex" at bounding box center [387, 200] width 136 height 72
click at [329, 181] on div at bounding box center [334, 183] width 10 height 10
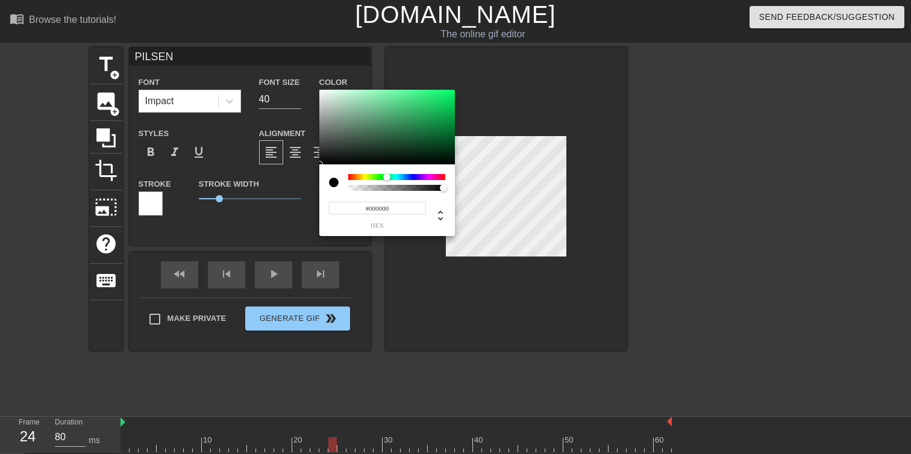
type input "0"
type input "1"
drag, startPoint x: 417, startPoint y: 187, endPoint x: 466, endPoint y: 185, distance: 49.4
click at [466, 185] on div "0 r 0 g 0 b 1 a" at bounding box center [455, 227] width 911 height 454
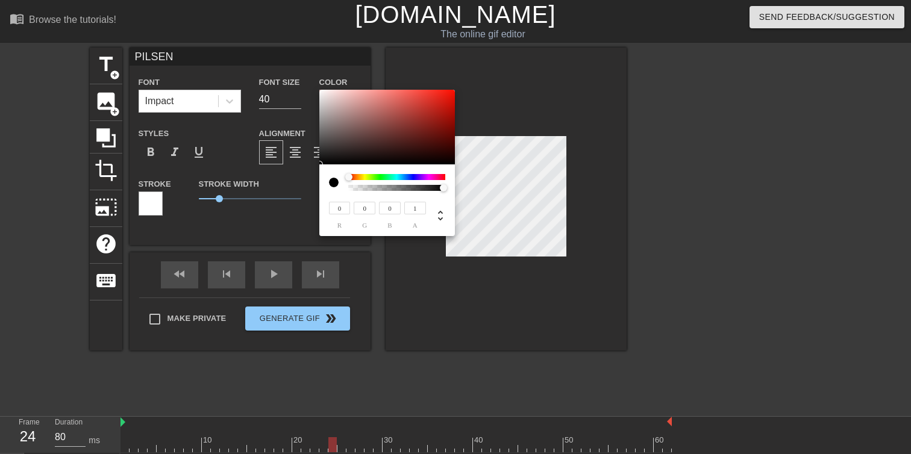
drag, startPoint x: 439, startPoint y: 176, endPoint x: 337, endPoint y: 178, distance: 101.8
click at [337, 178] on div at bounding box center [387, 182] width 116 height 17
click at [391, 174] on div at bounding box center [396, 177] width 97 height 6
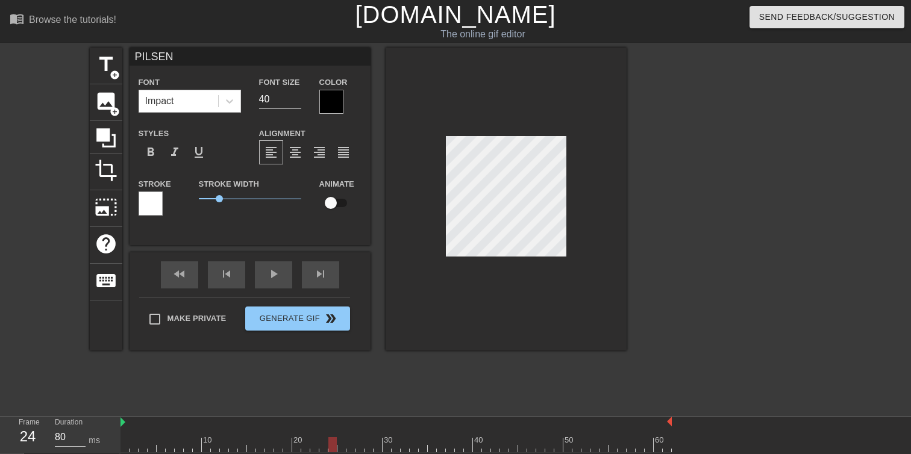
click at [337, 108] on div at bounding box center [331, 102] width 24 height 24
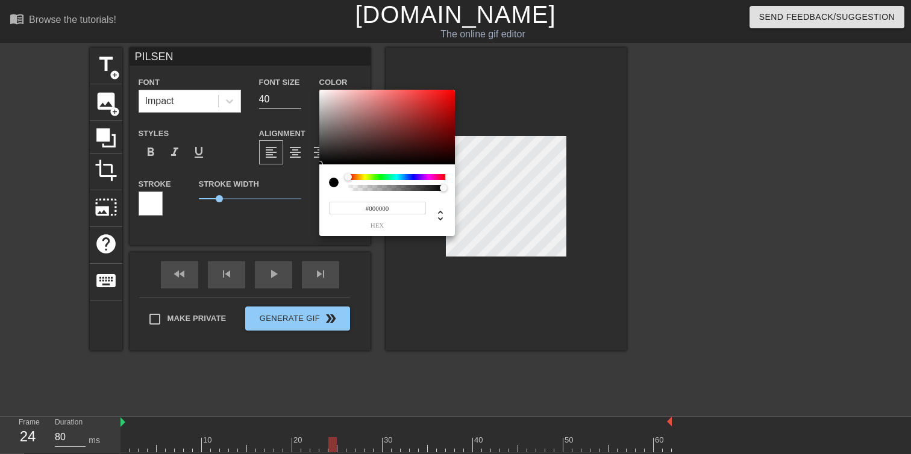
click at [435, 173] on div "#000000 hex" at bounding box center [387, 200] width 136 height 72
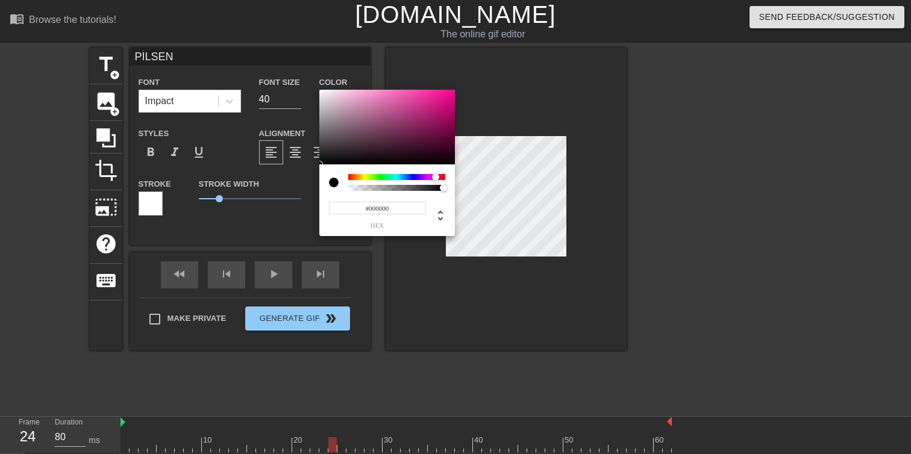
click at [435, 174] on div at bounding box center [396, 177] width 97 height 6
type input "0"
type input "1"
drag, startPoint x: 423, startPoint y: 186, endPoint x: 461, endPoint y: 186, distance: 38.6
click at [462, 186] on div "0 r 0 g 0 b 1 a" at bounding box center [455, 227] width 911 height 454
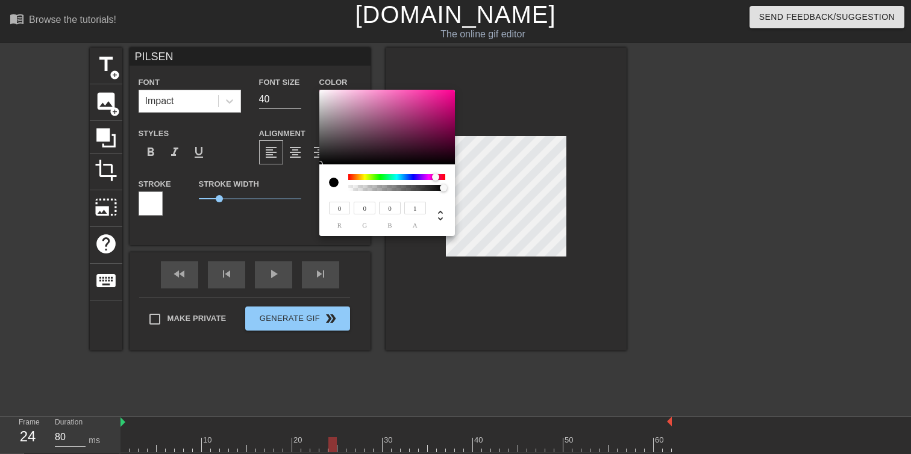
click at [351, 178] on div at bounding box center [396, 177] width 97 height 6
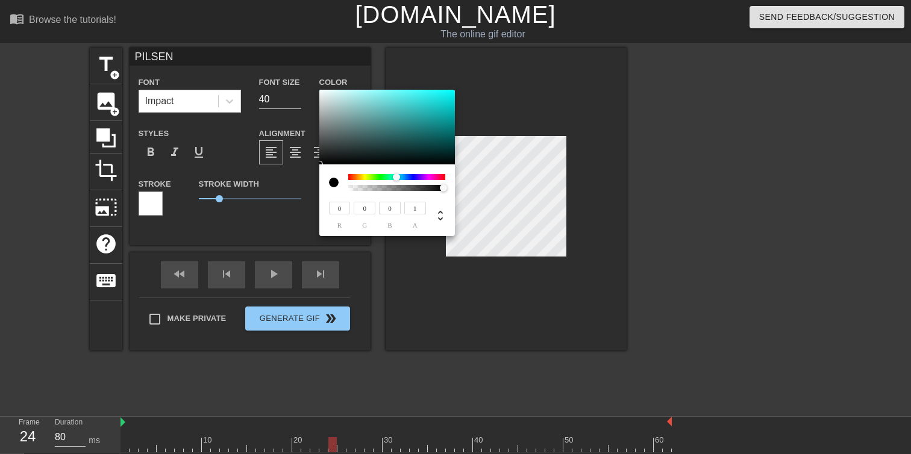
drag, startPoint x: 352, startPoint y: 176, endPoint x: 395, endPoint y: 176, distance: 42.8
click at [395, 176] on div at bounding box center [396, 176] width 7 height 7
click at [440, 209] on icon at bounding box center [440, 215] width 14 height 14
type input "176"
type input "0%"
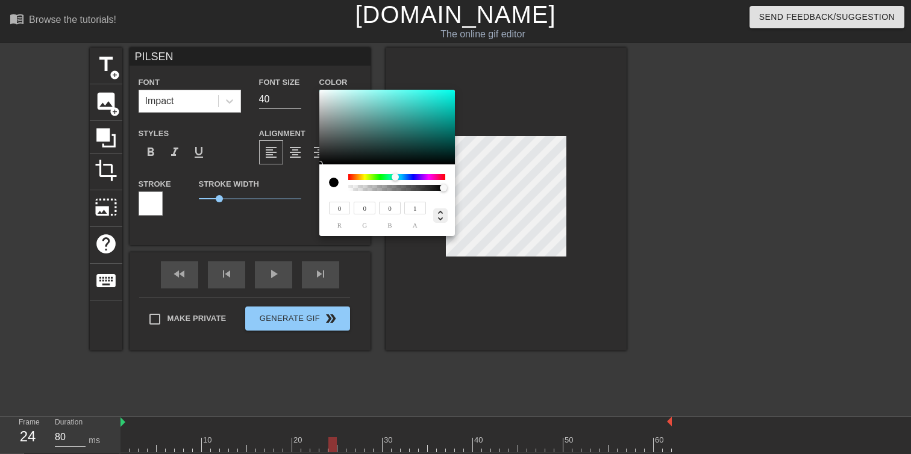
type input "0%"
click at [439, 208] on icon at bounding box center [440, 215] width 14 height 14
click at [334, 178] on div at bounding box center [334, 183] width 10 height 10
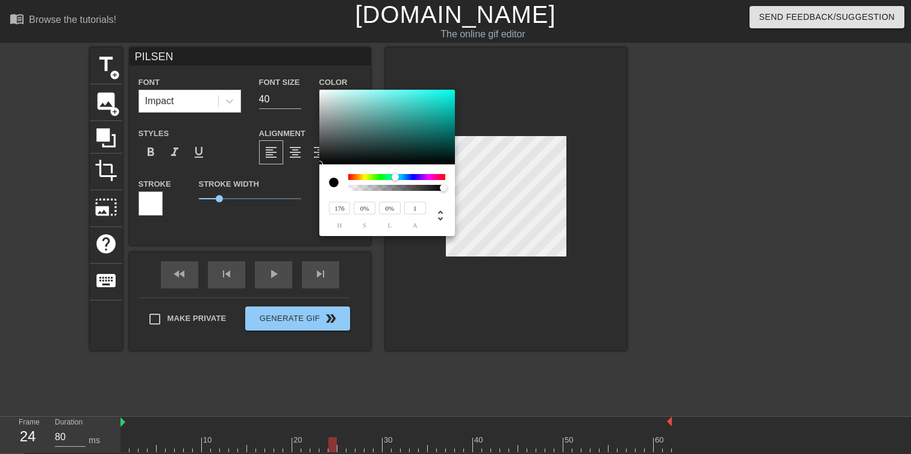
click at [334, 181] on div at bounding box center [334, 183] width 10 height 10
click at [385, 181] on div at bounding box center [396, 182] width 97 height 17
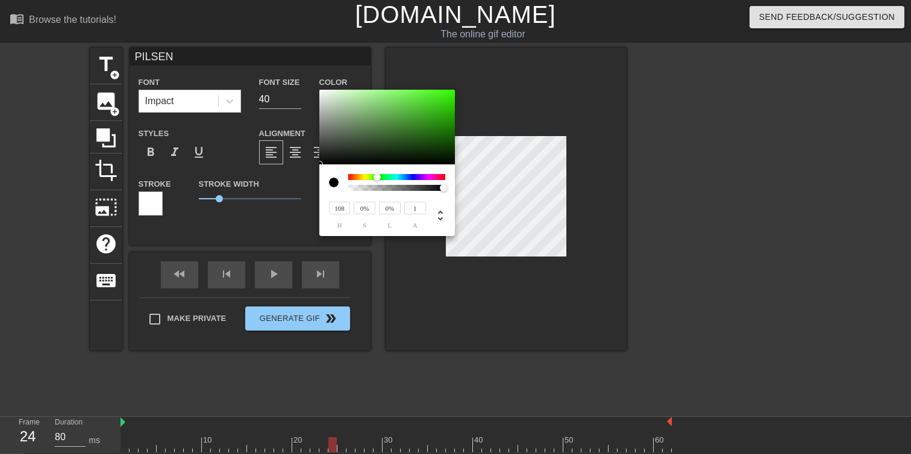
click at [377, 178] on div at bounding box center [396, 177] width 97 height 6
click at [377, 178] on div at bounding box center [376, 176] width 7 height 7
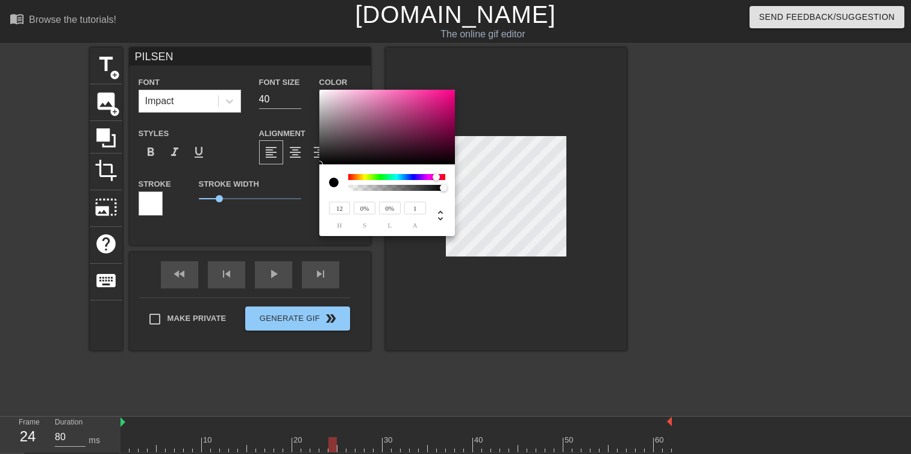
type input "3"
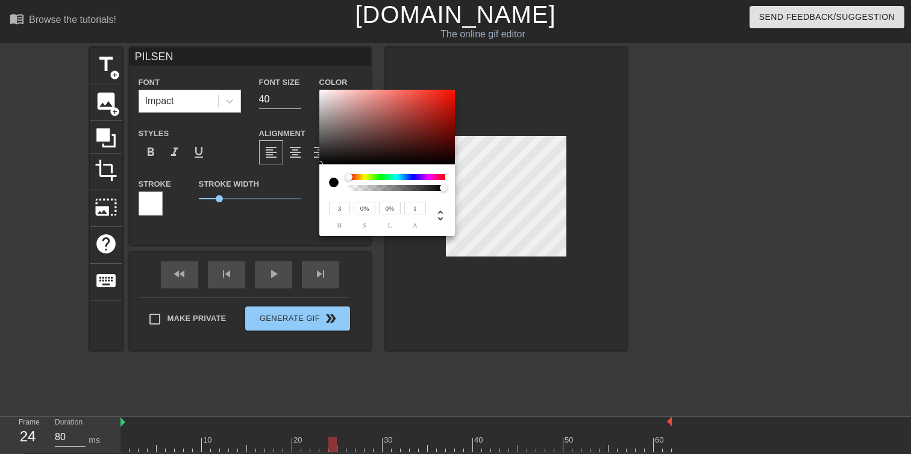
drag, startPoint x: 377, startPoint y: 178, endPoint x: 298, endPoint y: 192, distance: 80.7
click at [297, 192] on div "3 h 0% s 0% l 1 a" at bounding box center [455, 227] width 911 height 454
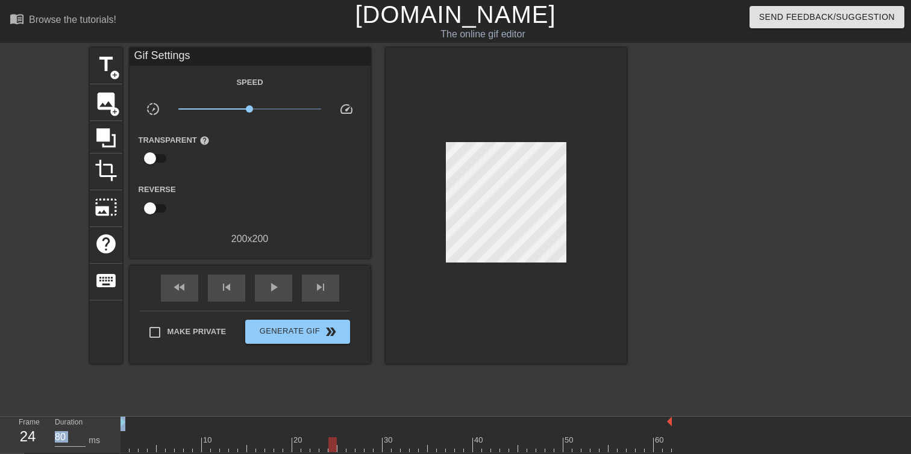
click at [631, 217] on div "title add_circle image add_circle crop photo_size_select_large help keyboard Gi…" at bounding box center [455, 228] width 911 height 361
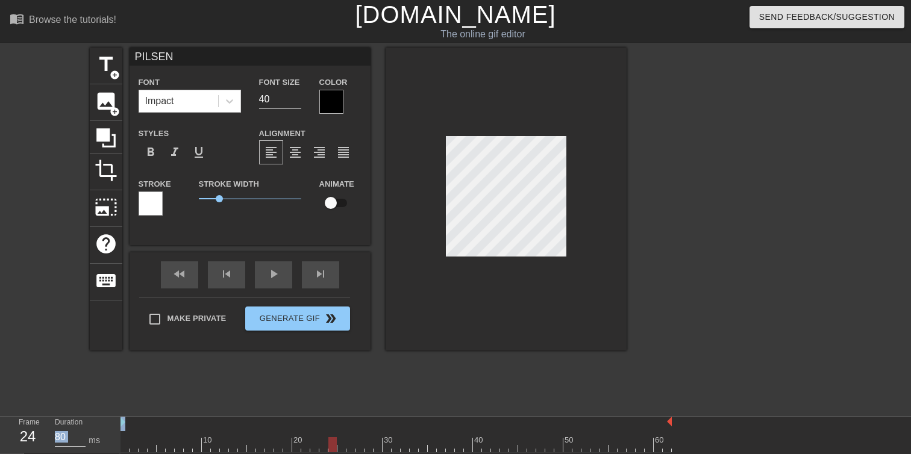
click at [335, 104] on div at bounding box center [331, 102] width 24 height 24
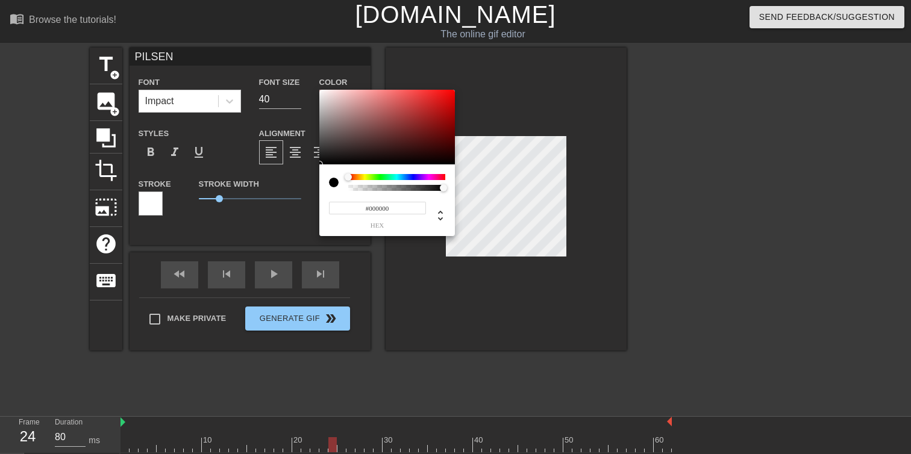
click at [366, 213] on input "#000000" at bounding box center [377, 208] width 97 height 13
click at [386, 208] on input "#000000" at bounding box center [377, 208] width 97 height 13
click at [381, 228] on span "hex" at bounding box center [377, 225] width 97 height 7
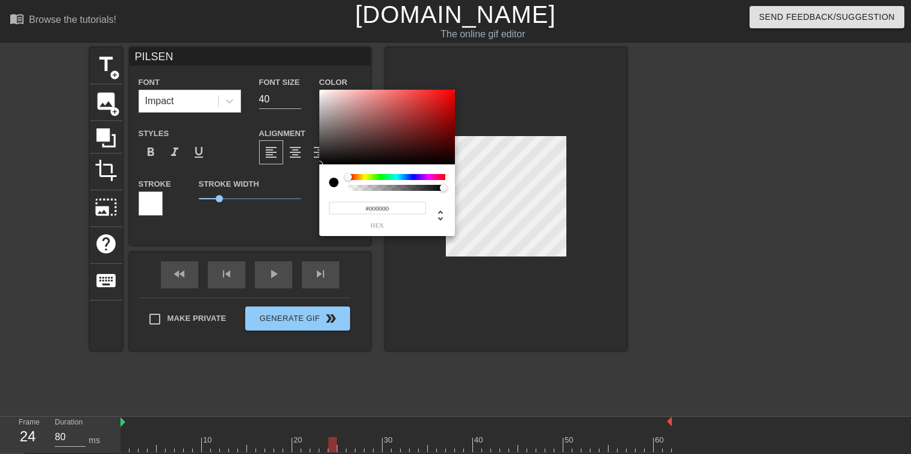
click at [336, 186] on div at bounding box center [334, 183] width 10 height 10
click at [386, 181] on div at bounding box center [396, 182] width 97 height 17
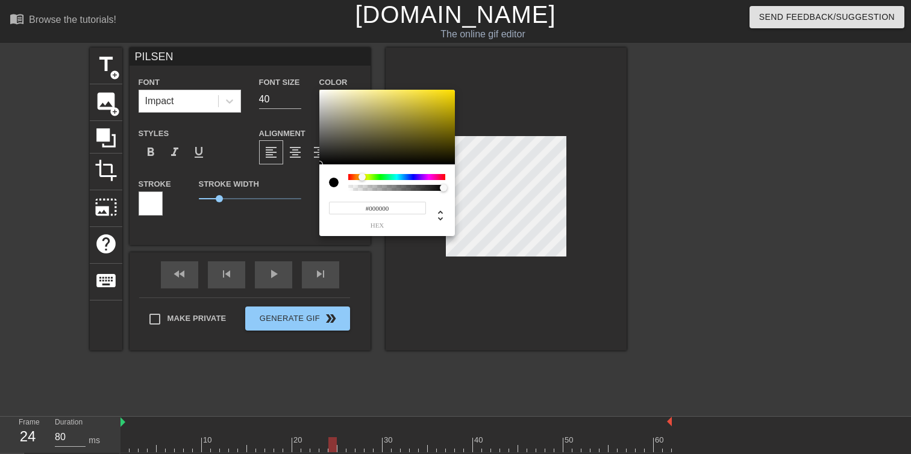
click at [362, 178] on div at bounding box center [396, 177] width 97 height 6
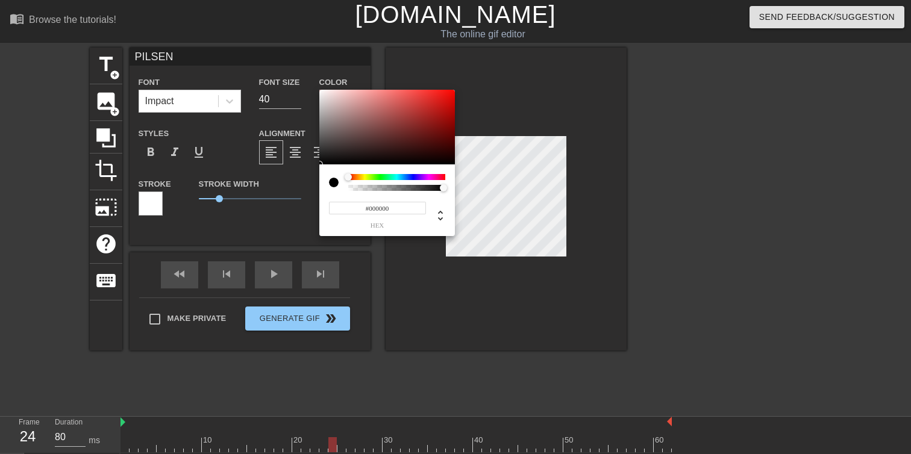
click at [341, 178] on div at bounding box center [387, 182] width 116 height 17
type input "0"
click at [371, 186] on div at bounding box center [396, 188] width 93 height 6
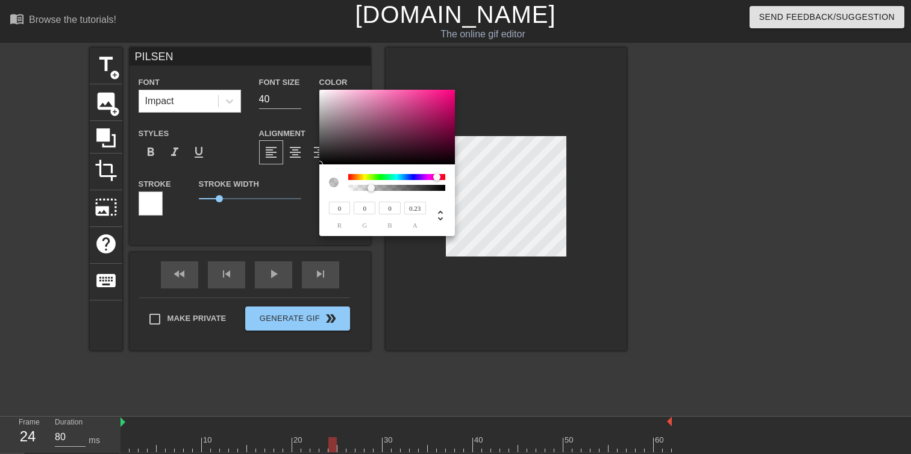
drag, startPoint x: 376, startPoint y: 177, endPoint x: 444, endPoint y: 171, distance: 67.7
click at [444, 171] on div "0 r 0 g 0 b 0.23 a" at bounding box center [387, 200] width 136 height 72
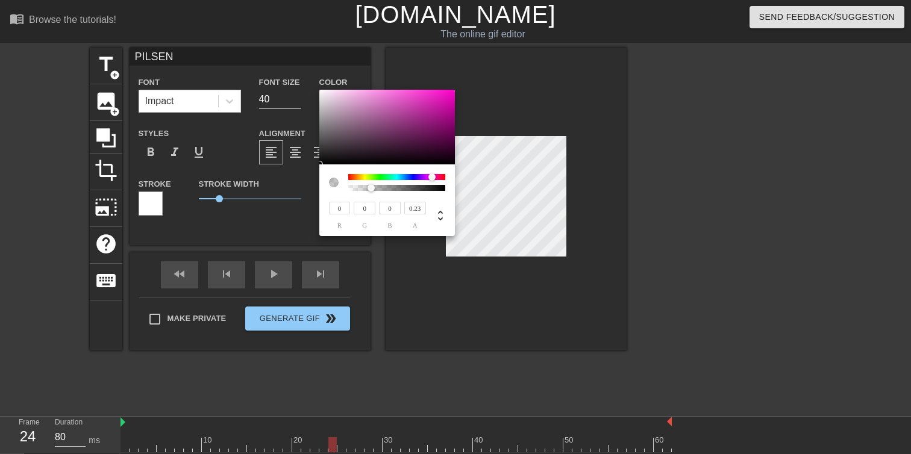
click at [432, 177] on div at bounding box center [396, 177] width 97 height 6
click at [414, 177] on div at bounding box center [396, 177] width 97 height 6
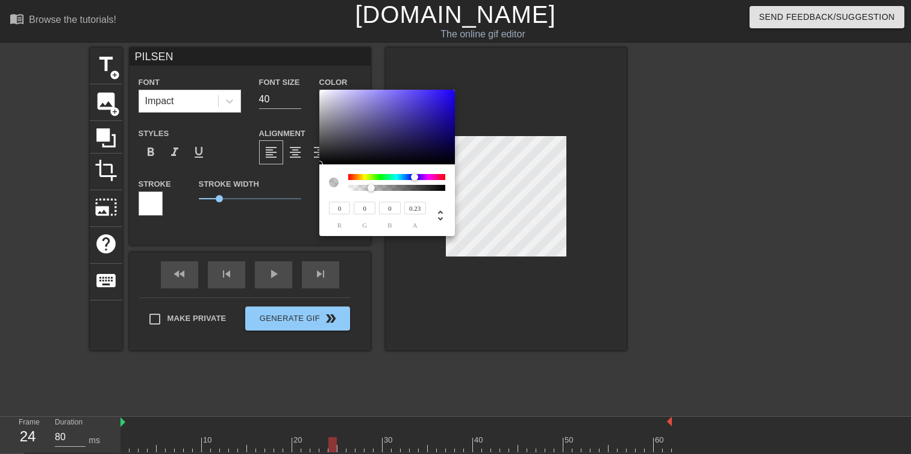
type input "0.39"
click at [386, 187] on div at bounding box center [396, 188] width 93 height 6
click at [411, 173] on div "0 r 0 g 0 b 0.39 a" at bounding box center [387, 200] width 136 height 72
click at [406, 174] on div at bounding box center [396, 177] width 97 height 6
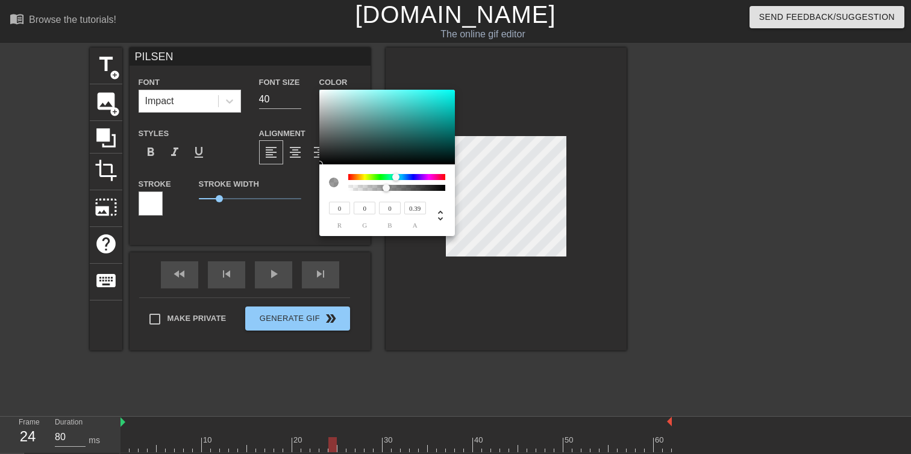
click at [396, 174] on div at bounding box center [396, 177] width 97 height 6
type input "20"
type input "177"
type input "171"
click at [439, 113] on div at bounding box center [387, 127] width 136 height 75
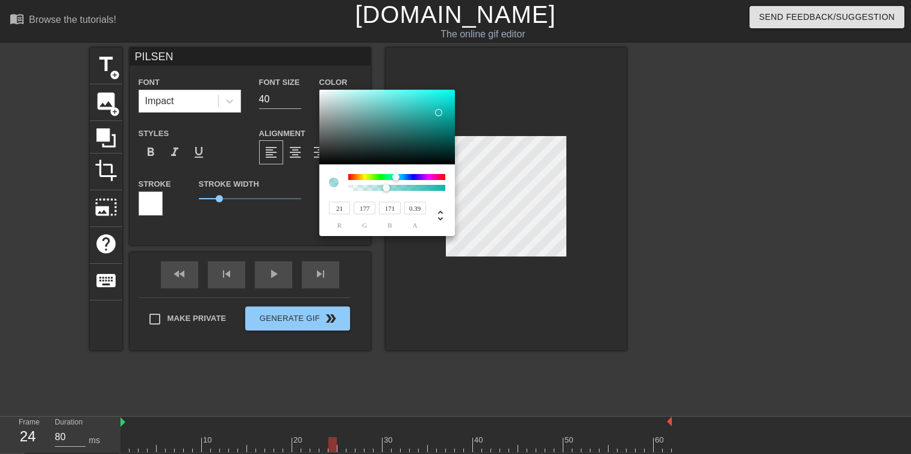
type input "24"
type input "201"
type input "195"
type input "27"
type input "230"
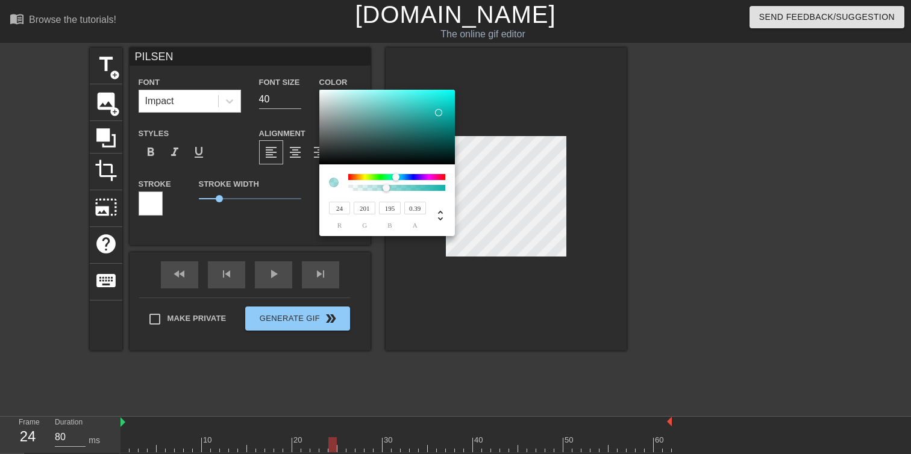
type input "223"
type input "7"
type input "228"
type input "221"
type input "0"
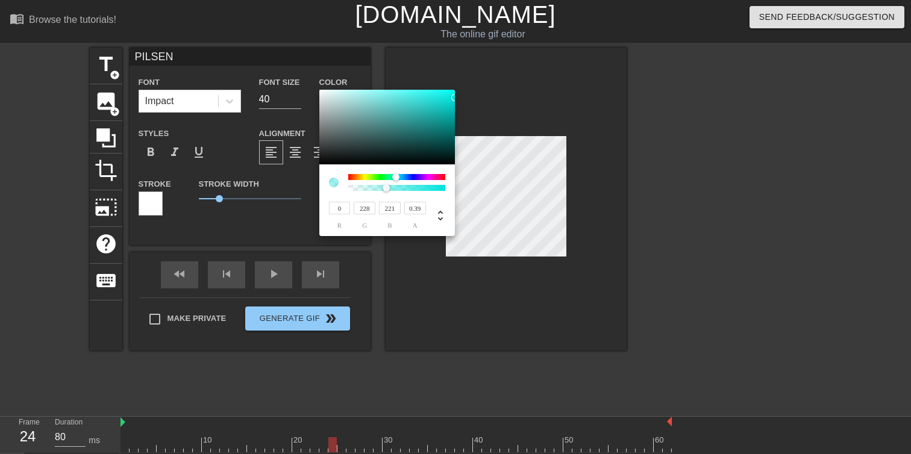
type input "230"
type input "223"
type input "228"
type input "221"
type input "224"
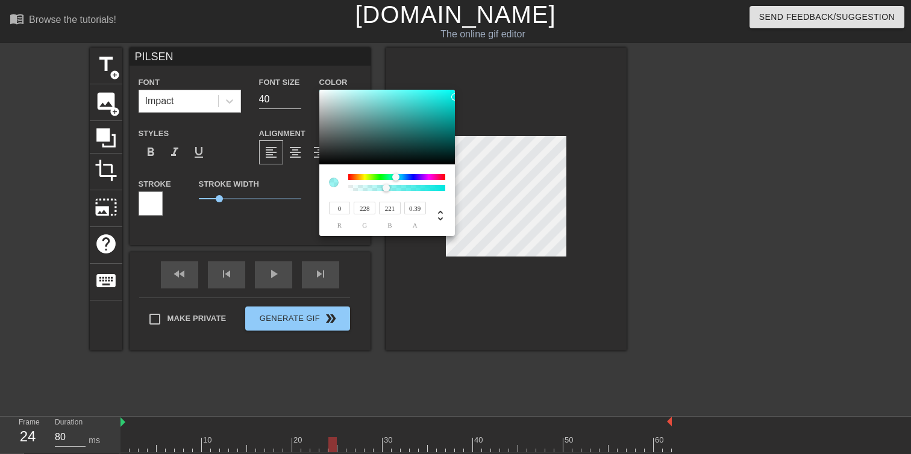
type input "217"
type input "222"
type input "215"
type input "203"
type input "197"
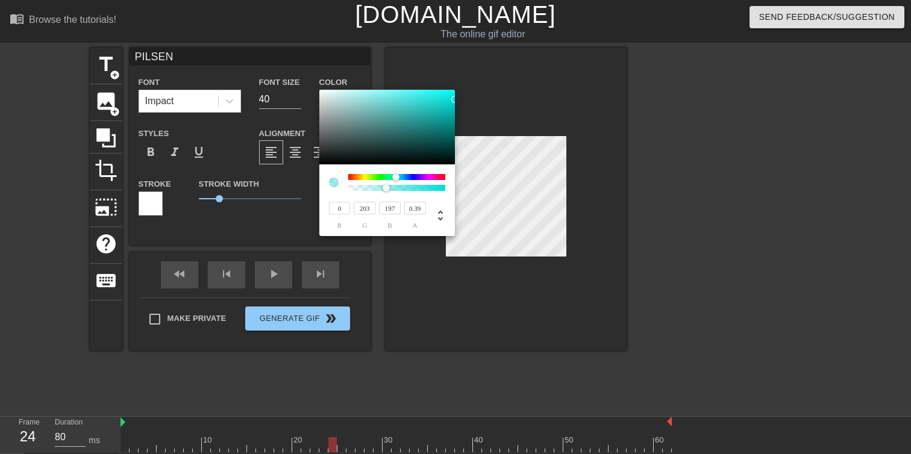
type input "21"
type input "158"
type input "154"
type input "45"
type input "121"
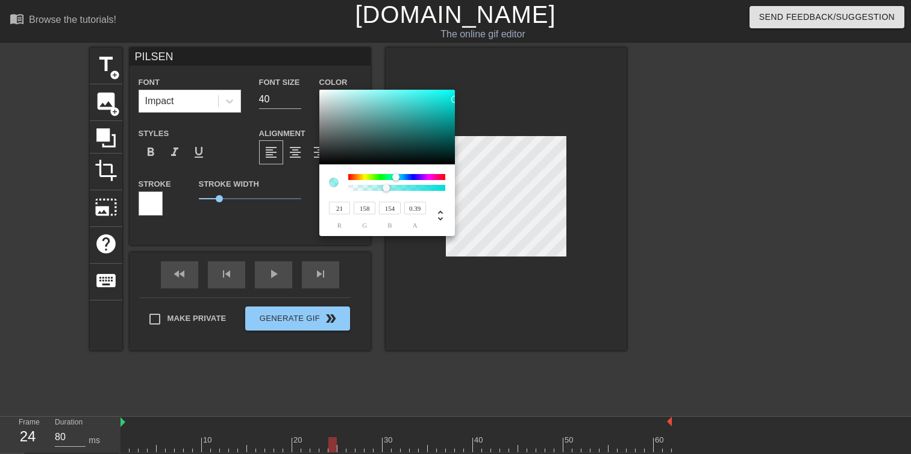
type input "119"
type input "69"
type input "107"
type input "106"
type input "86"
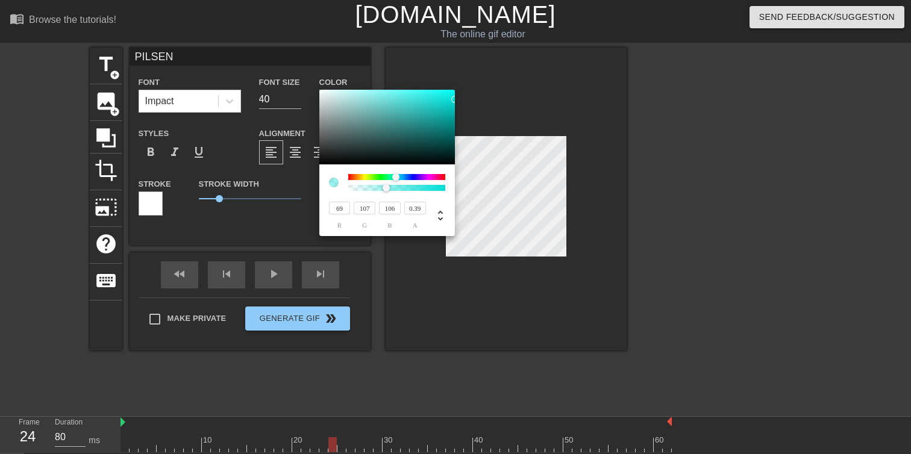
type input "109"
type input "108"
type input "94"
type input "115"
type input "114"
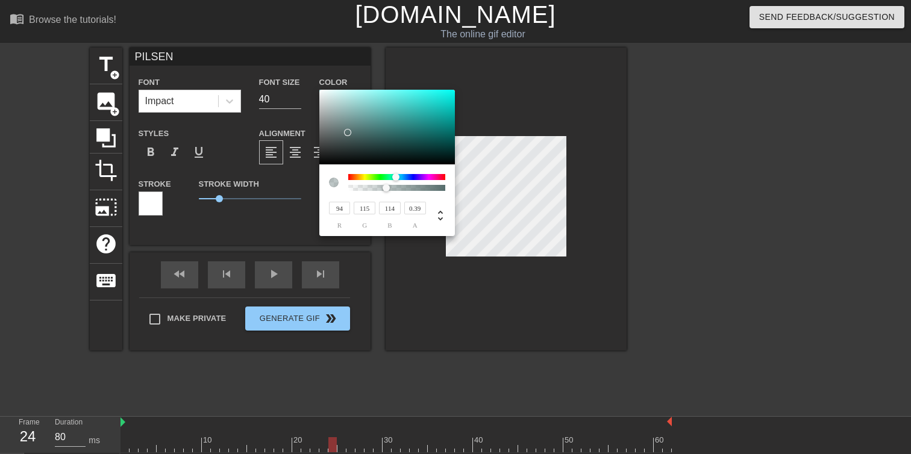
type input "95"
type input "117"
type input "116"
type input "98"
type input "119"
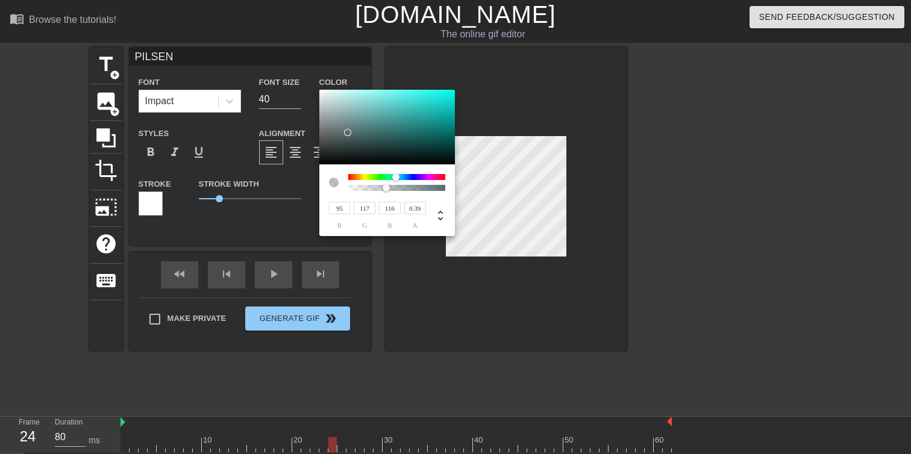
type input "118"
type input "111"
type input "135"
type input "134"
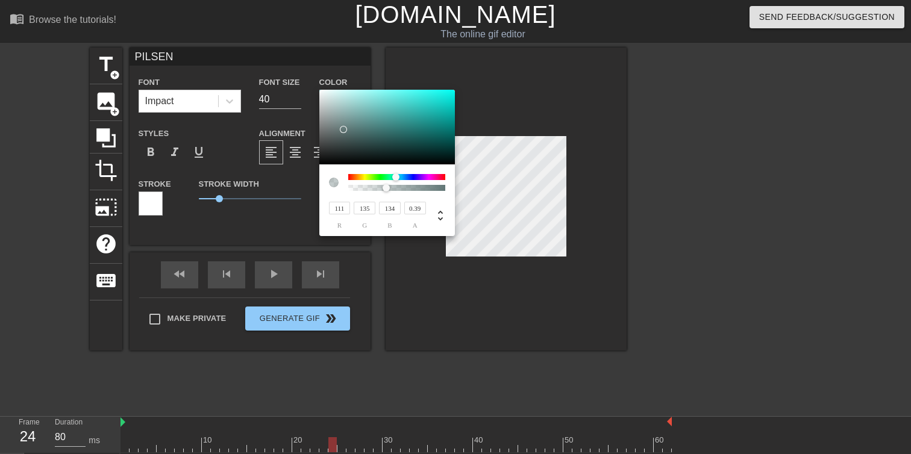
type input "158"
type input "157"
type input "136"
type input "160"
type input "159"
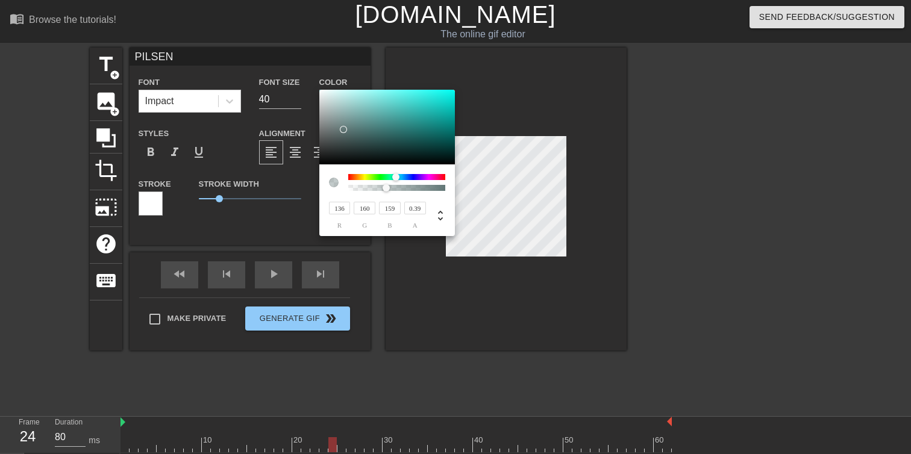
type input "130"
type input "154"
type input "153"
type input "123"
type input "146"
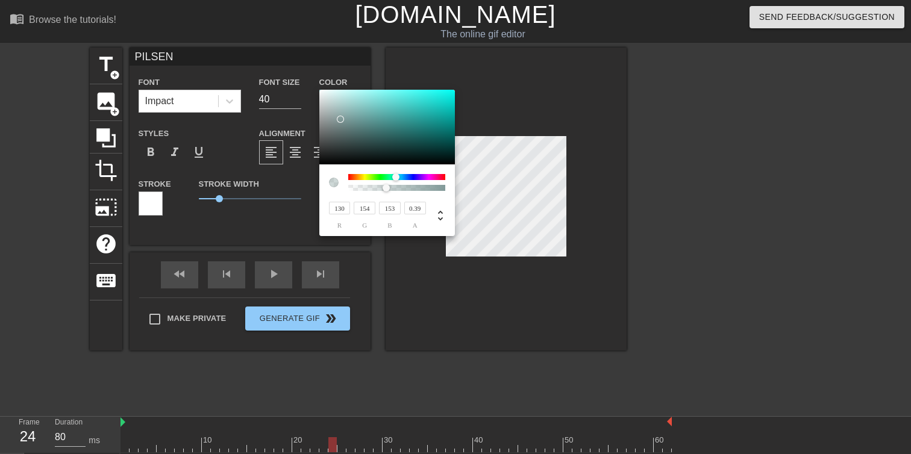
type input "145"
type input "122"
type input "144"
type input "143"
type input "127"
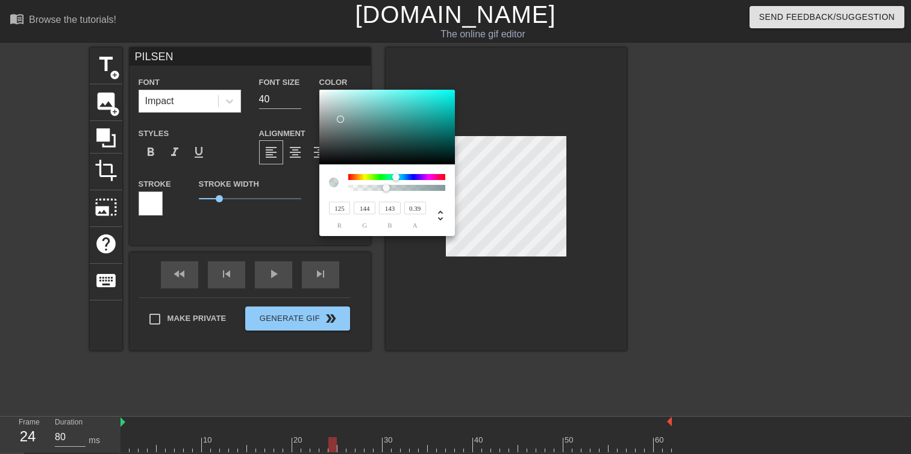
type input "146"
type input "145"
type input "129"
type input "148"
type input "147"
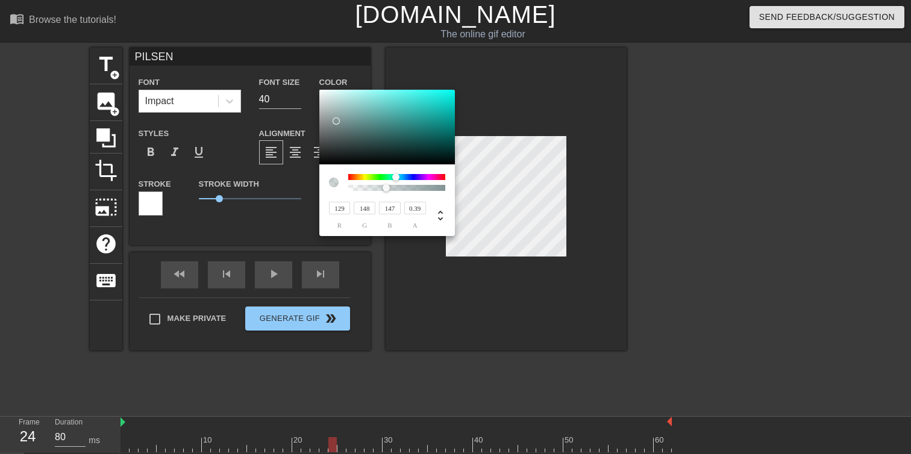
drag, startPoint x: 438, startPoint y: 113, endPoint x: 337, endPoint y: 122, distance: 102.2
click at [337, 121] on div at bounding box center [335, 120] width 7 height 7
type input "127"
type input "146"
type input "145"
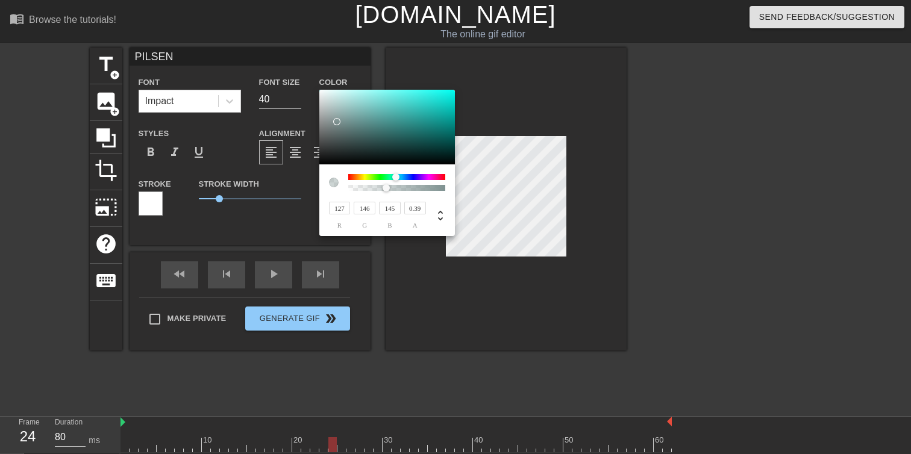
type input "130"
type input "150"
type input "149"
type input "195"
type input "208"
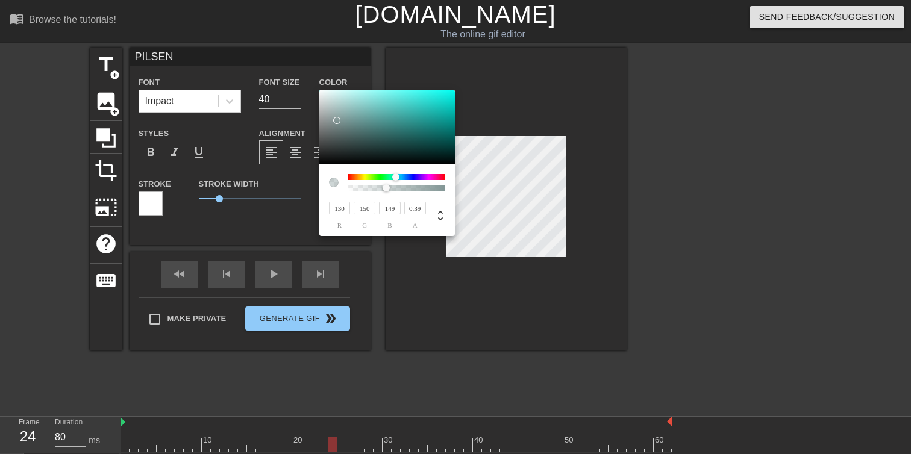
type input "207"
type input "211"
type input "222"
type input "221"
type input "85"
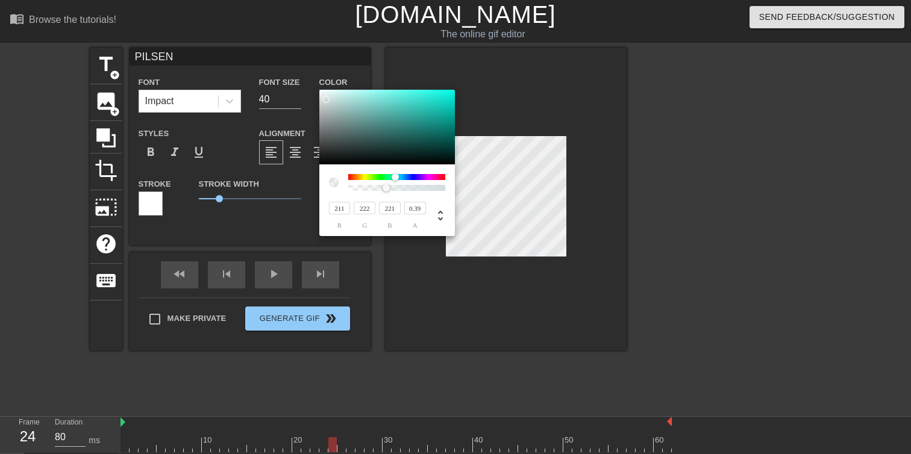
type input "255"
type input "240"
drag, startPoint x: 326, startPoint y: 99, endPoint x: 320, endPoint y: 87, distance: 13.5
type input "255"
type input "240"
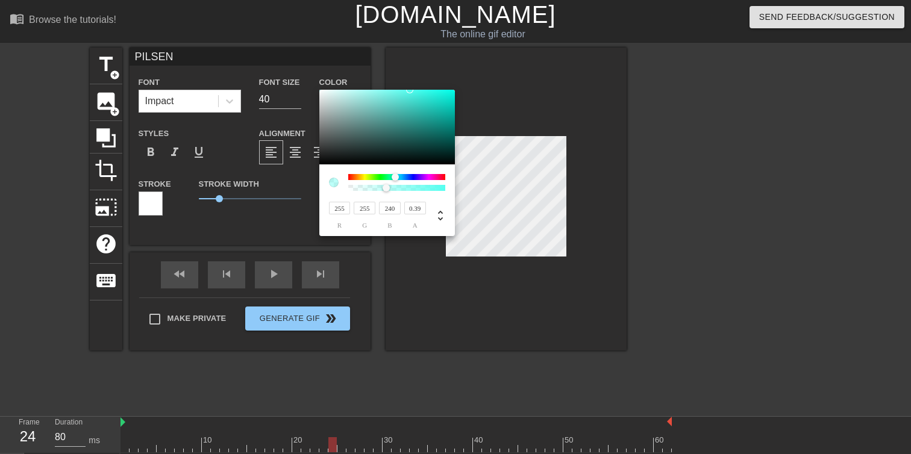
type input "85"
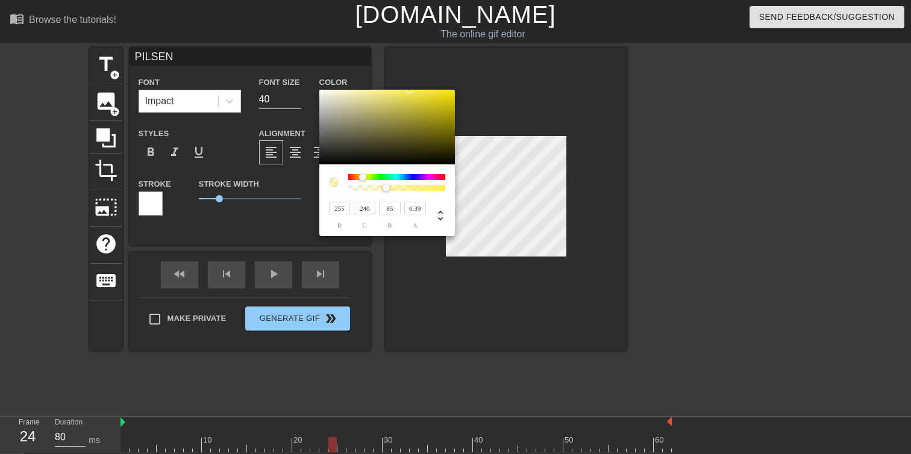
click at [363, 174] on div at bounding box center [396, 177] width 97 height 6
type input "253"
type input "225"
type input "255"
type input "85"
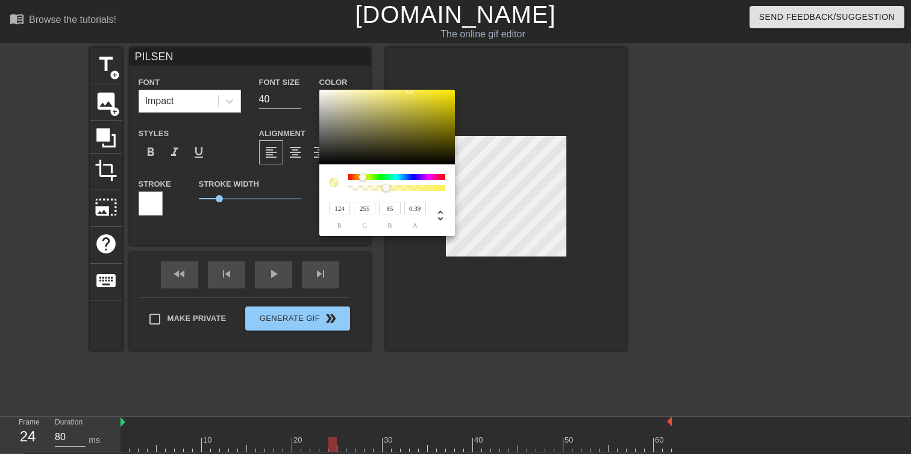
type input "223"
type input "204"
type input "255"
type input "135"
type input "149"
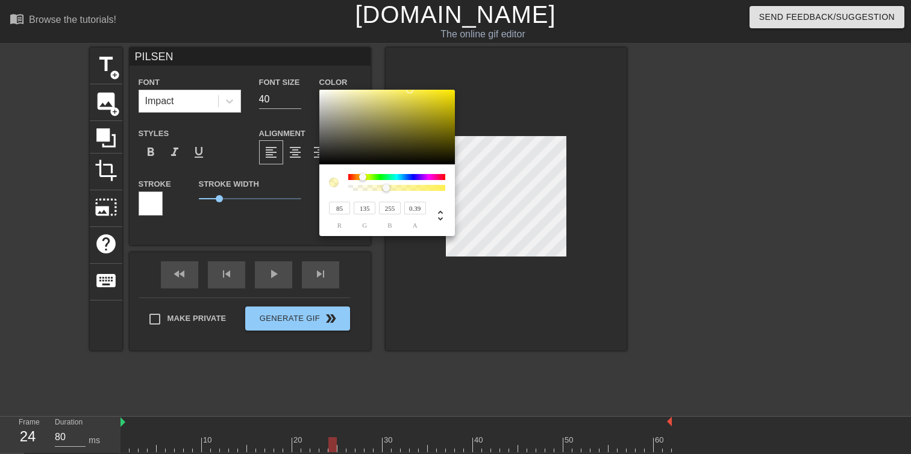
type input "85"
type input "255"
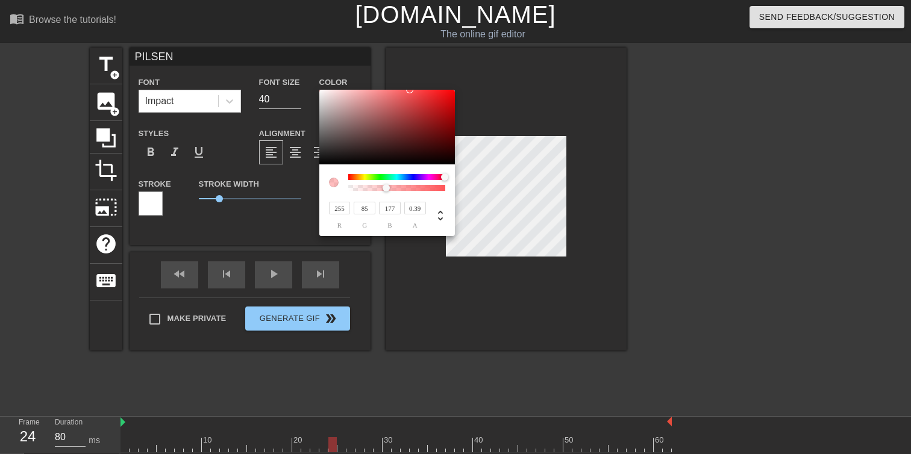
type input "240"
type input "194"
type input "255"
type input "85"
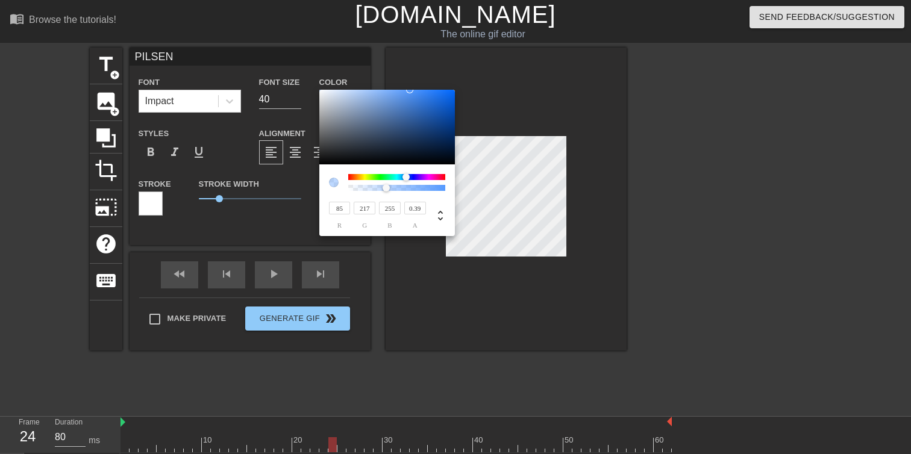
type input "255"
type input "103"
type input "99"
type input "85"
type input "255"
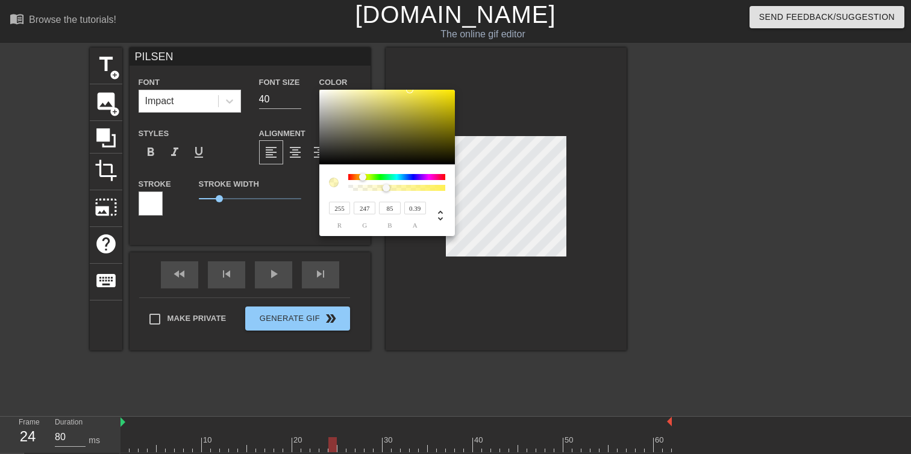
type input "253"
type input "251"
type input "255"
type input "85"
type input "160"
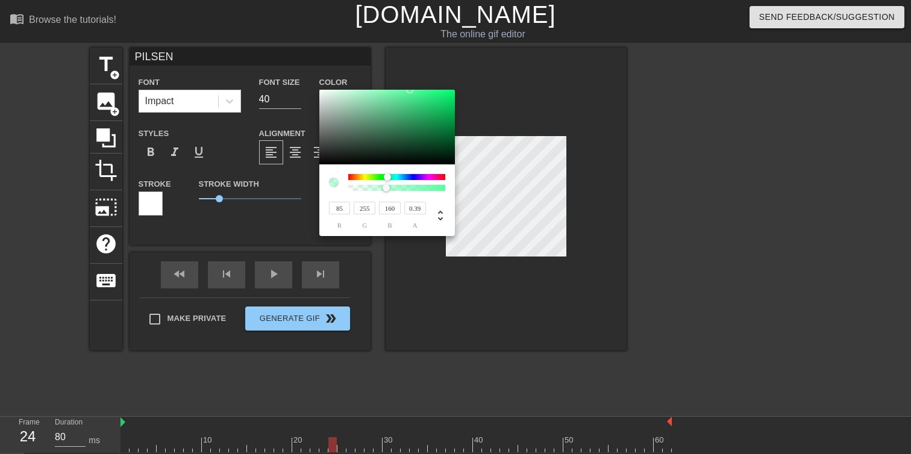
drag, startPoint x: 363, startPoint y: 174, endPoint x: 387, endPoint y: 173, distance: 24.7
click at [387, 173] on div at bounding box center [387, 176] width 7 height 7
type input "1"
drag, startPoint x: 385, startPoint y: 184, endPoint x: 444, endPoint y: 184, distance: 59.0
click at [438, 184] on div at bounding box center [434, 187] width 7 height 7
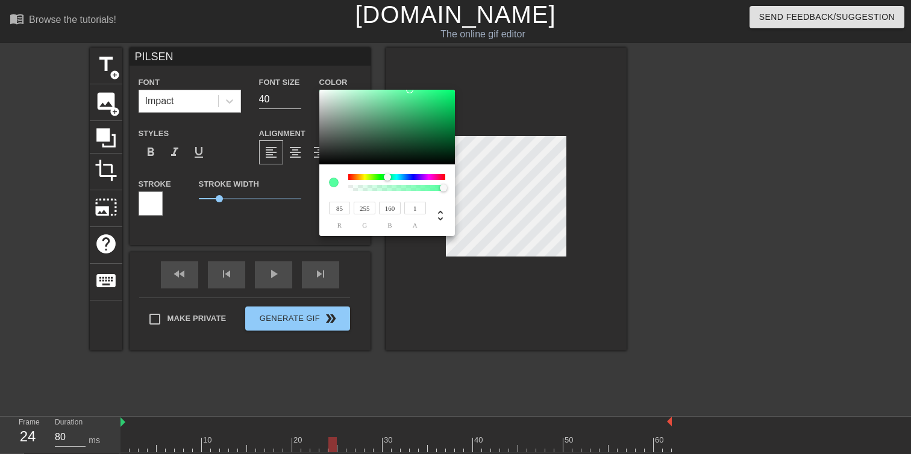
type input "116"
type input "148"
type input "130"
type input "127"
type input "162"
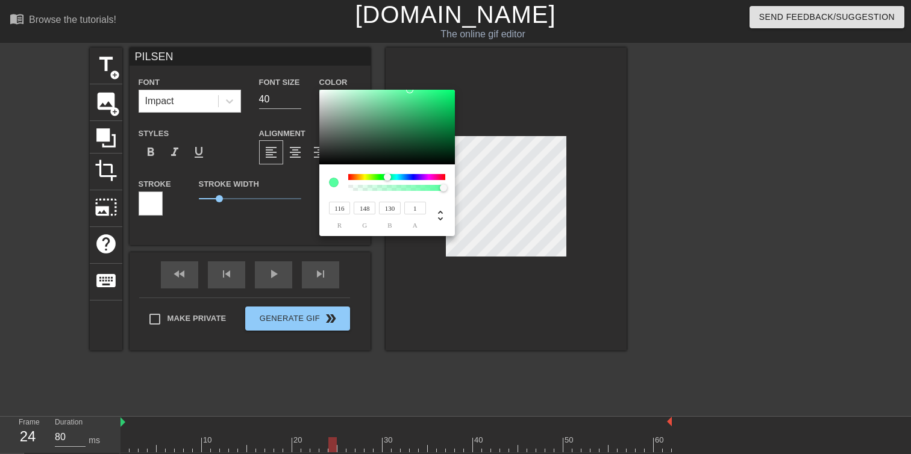
type input "143"
type input "159"
type input "193"
type input "175"
type input "179"
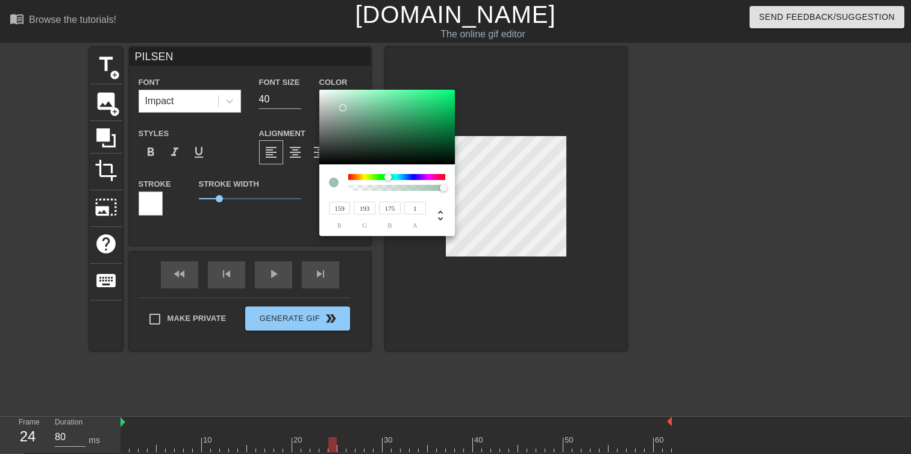
type input "210"
type input "194"
type input "220"
type input "207"
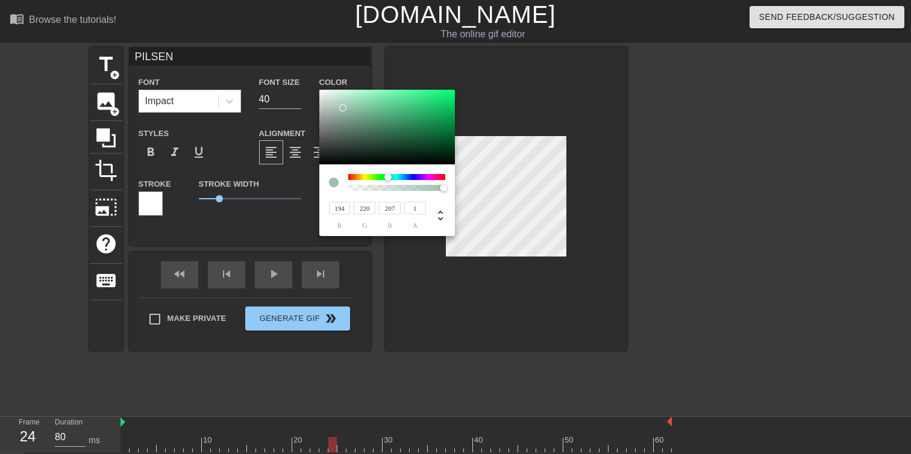
type input "201"
type input "224"
type input "212"
type input "209"
type input "230"
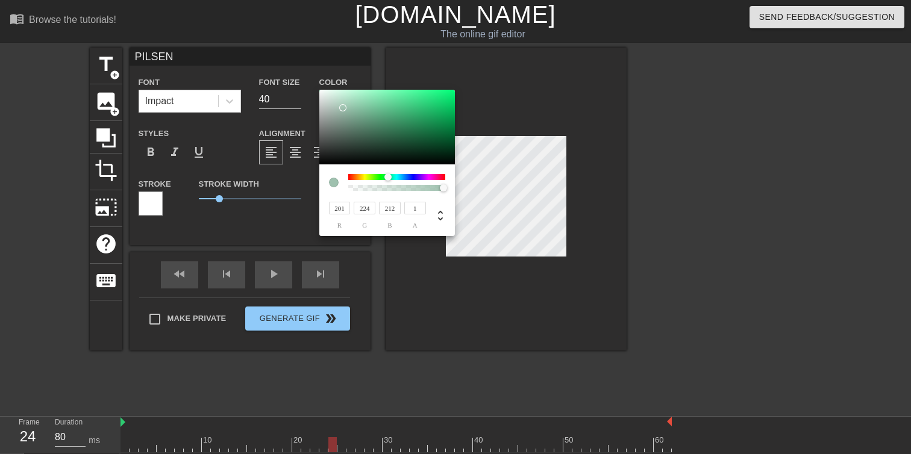
type input "219"
type input "220"
type input "236"
type input "228"
type input "226"
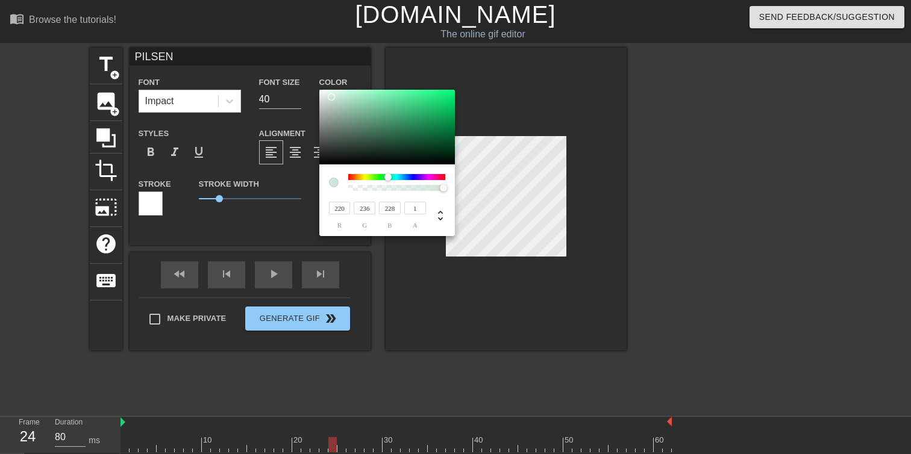
type input "241"
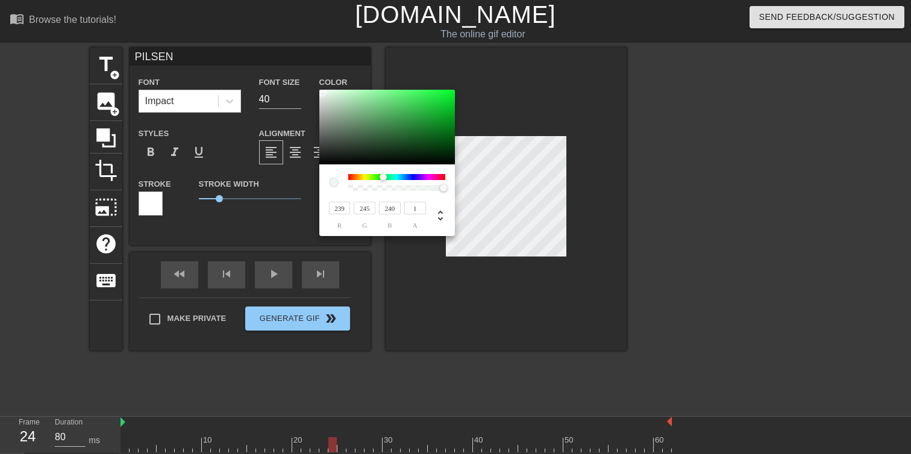
drag, startPoint x: 348, startPoint y: 121, endPoint x: 322, endPoint y: 93, distance: 38.4
click at [322, 93] on div at bounding box center [387, 127] width 136 height 75
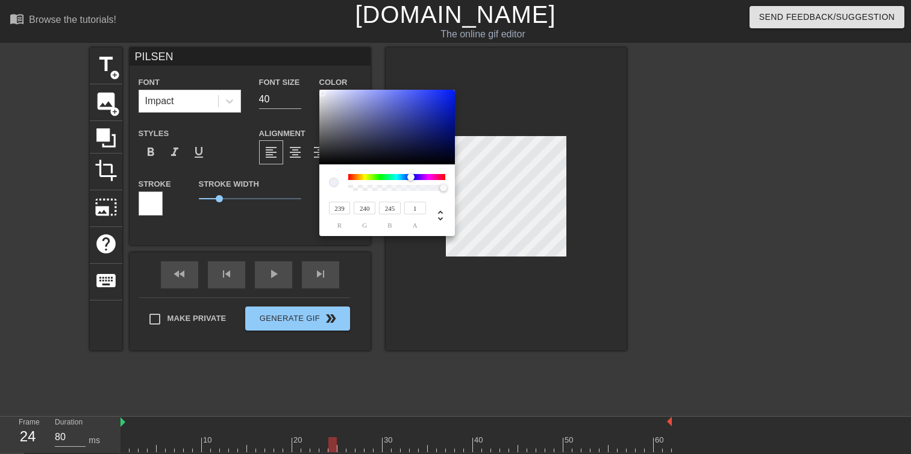
drag, startPoint x: 356, startPoint y: 176, endPoint x: 411, endPoint y: 178, distance: 54.9
click at [411, 178] on div at bounding box center [396, 177] width 97 height 6
drag, startPoint x: 442, startPoint y: 187, endPoint x: 468, endPoint y: 181, distance: 26.6
click at [468, 181] on div "239 r 240 g 245 b 1 a" at bounding box center [455, 227] width 911 height 454
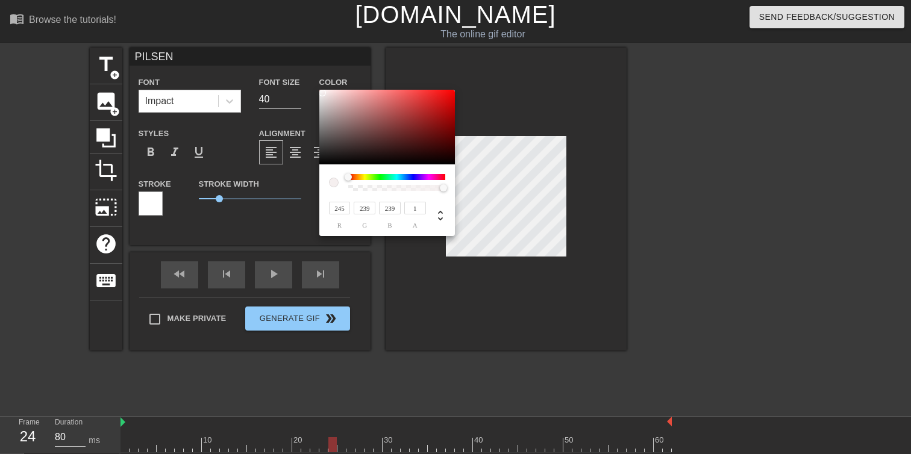
drag, startPoint x: 361, startPoint y: 178, endPoint x: 323, endPoint y: 197, distance: 42.0
click at [323, 197] on div "245 r 239 g 239 b 1 a" at bounding box center [387, 200] width 136 height 72
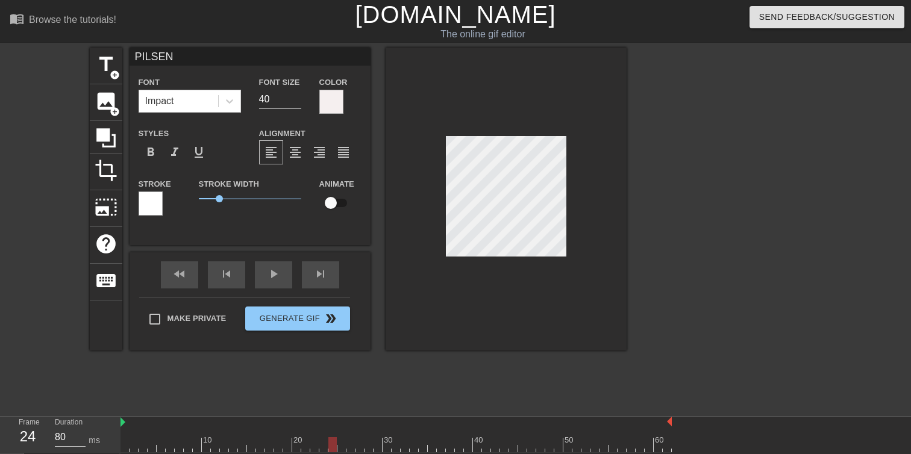
click at [701, 181] on div at bounding box center [731, 228] width 181 height 361
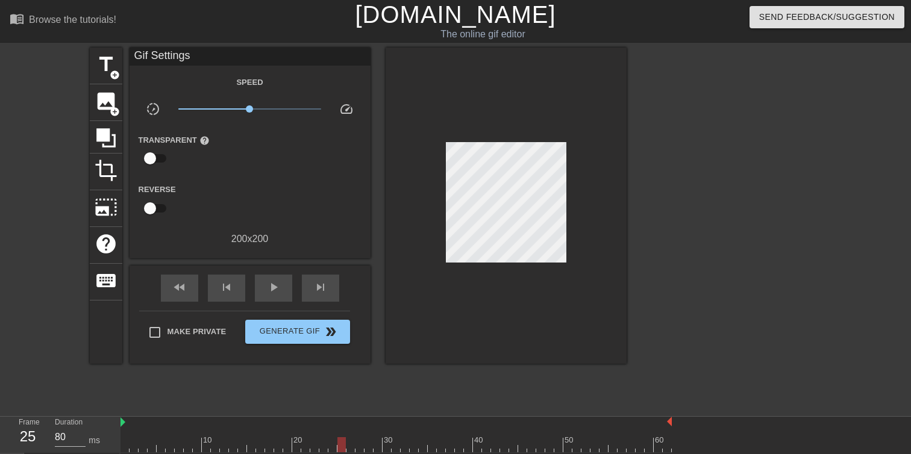
click at [340, 440] on div at bounding box center [395, 444] width 551 height 15
click at [349, 447] on div at bounding box center [395, 444] width 551 height 15
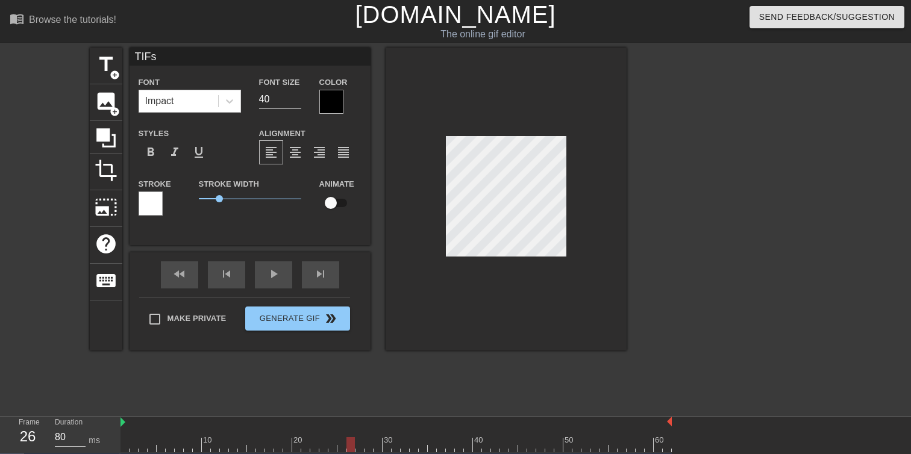
click at [358, 447] on div at bounding box center [395, 444] width 551 height 15
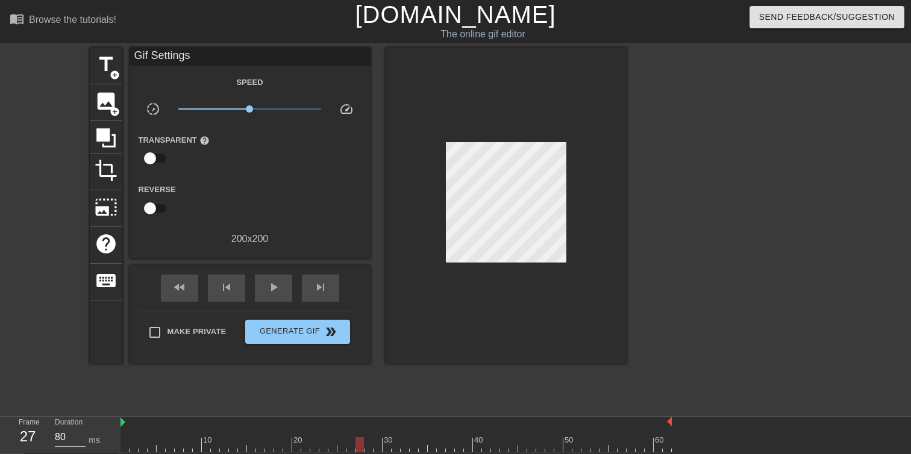
click at [750, 167] on div at bounding box center [731, 228] width 181 height 361
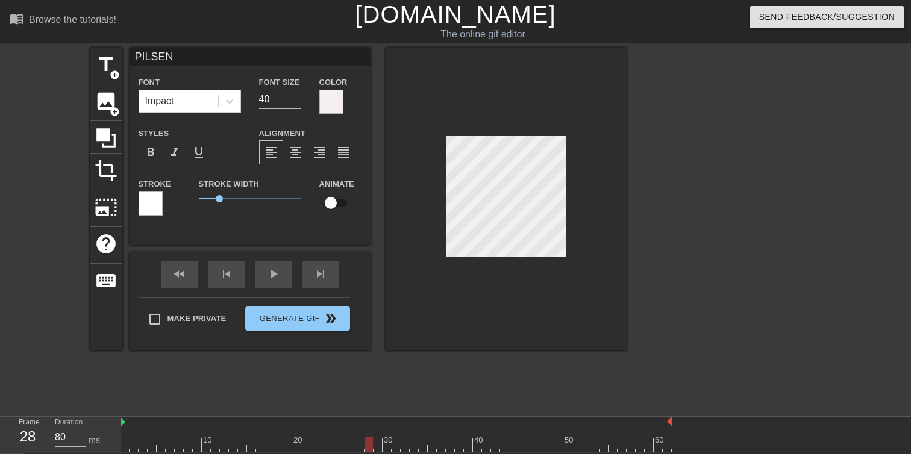
click at [369, 443] on div at bounding box center [395, 444] width 551 height 15
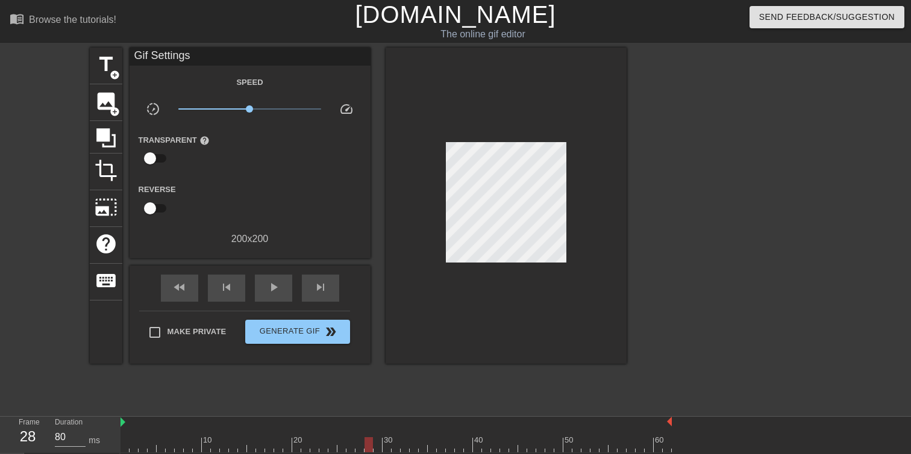
click at [710, 197] on div at bounding box center [731, 228] width 181 height 361
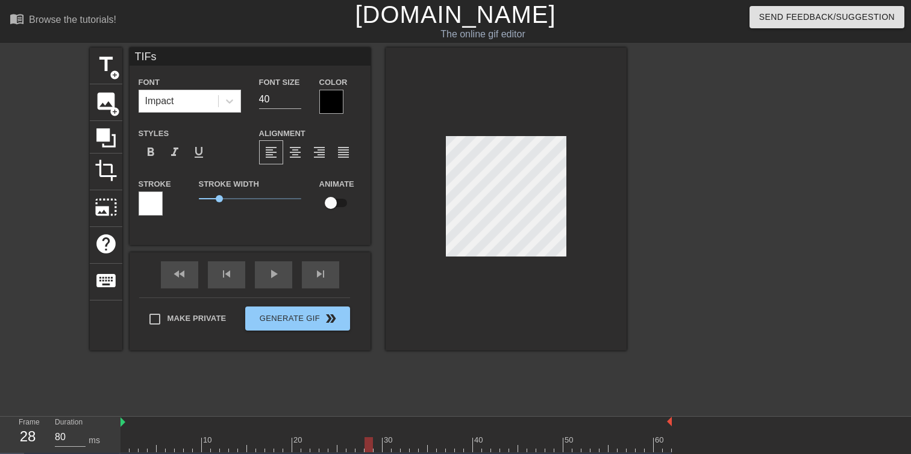
click at [379, 448] on div at bounding box center [395, 444] width 551 height 15
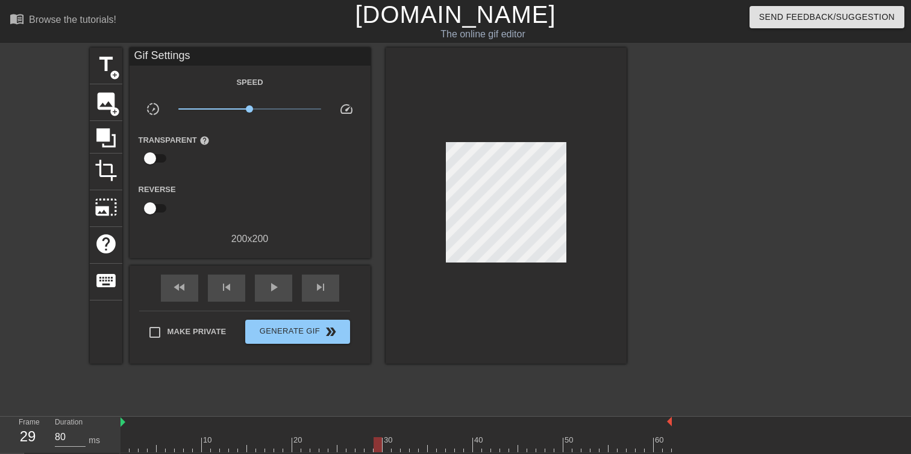
click at [691, 173] on div at bounding box center [731, 228] width 181 height 361
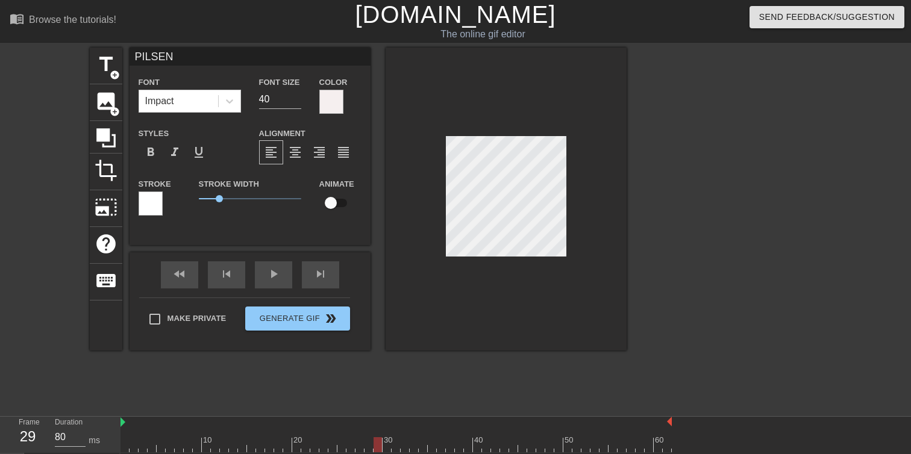
click at [387, 442] on div at bounding box center [395, 444] width 551 height 15
click at [397, 444] on div at bounding box center [395, 444] width 551 height 15
click at [405, 446] on div at bounding box center [395, 444] width 551 height 15
click at [415, 446] on div at bounding box center [395, 444] width 551 height 15
click at [422, 446] on div at bounding box center [395, 444] width 551 height 15
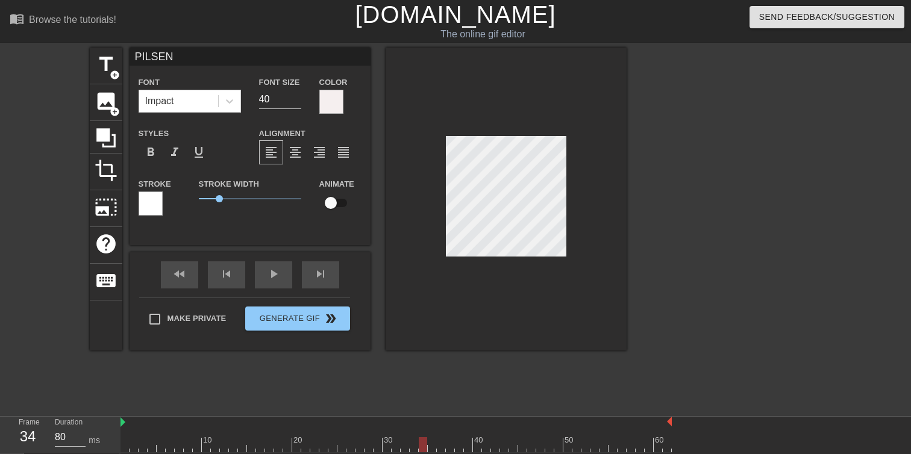
click at [431, 441] on div at bounding box center [395, 444] width 551 height 15
click at [441, 442] on div at bounding box center [395, 444] width 551 height 15
click at [444, 224] on div at bounding box center [505, 199] width 241 height 303
click at [451, 446] on div at bounding box center [395, 444] width 551 height 15
click at [437, 225] on div at bounding box center [505, 199] width 241 height 303
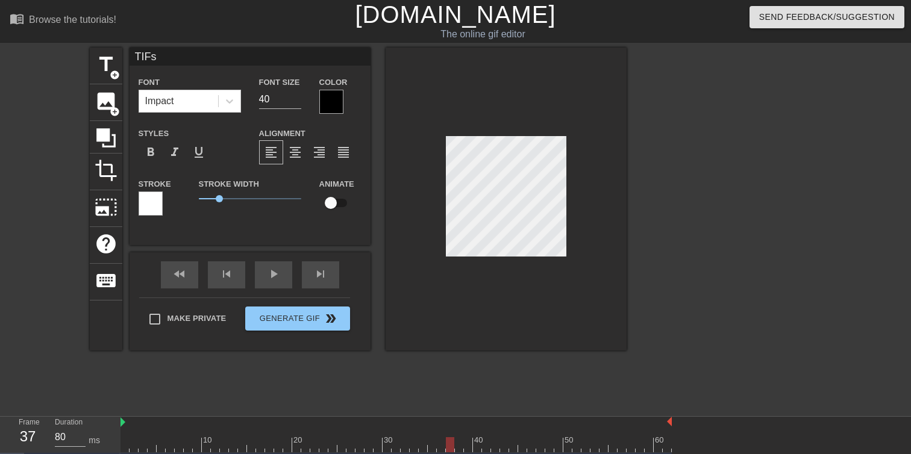
click at [460, 446] on div at bounding box center [395, 444] width 551 height 15
click at [466, 441] on div at bounding box center [395, 444] width 551 height 15
click at [476, 444] on div at bounding box center [395, 444] width 551 height 15
click at [485, 446] on div at bounding box center [395, 444] width 551 height 15
click at [497, 444] on div at bounding box center [395, 444] width 551 height 15
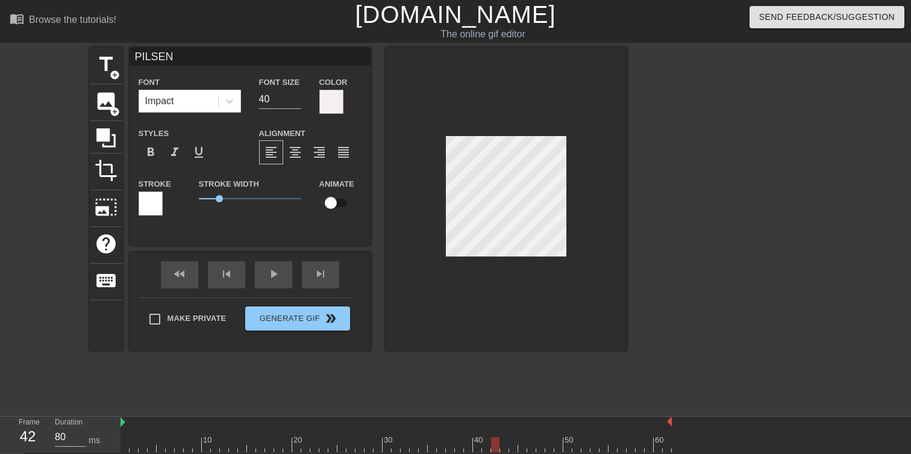
click at [505, 443] on div at bounding box center [395, 444] width 551 height 15
click at [296, 322] on button "Generate Gif double_arrow" at bounding box center [297, 319] width 104 height 24
